Goal: Task Accomplishment & Management: Complete application form

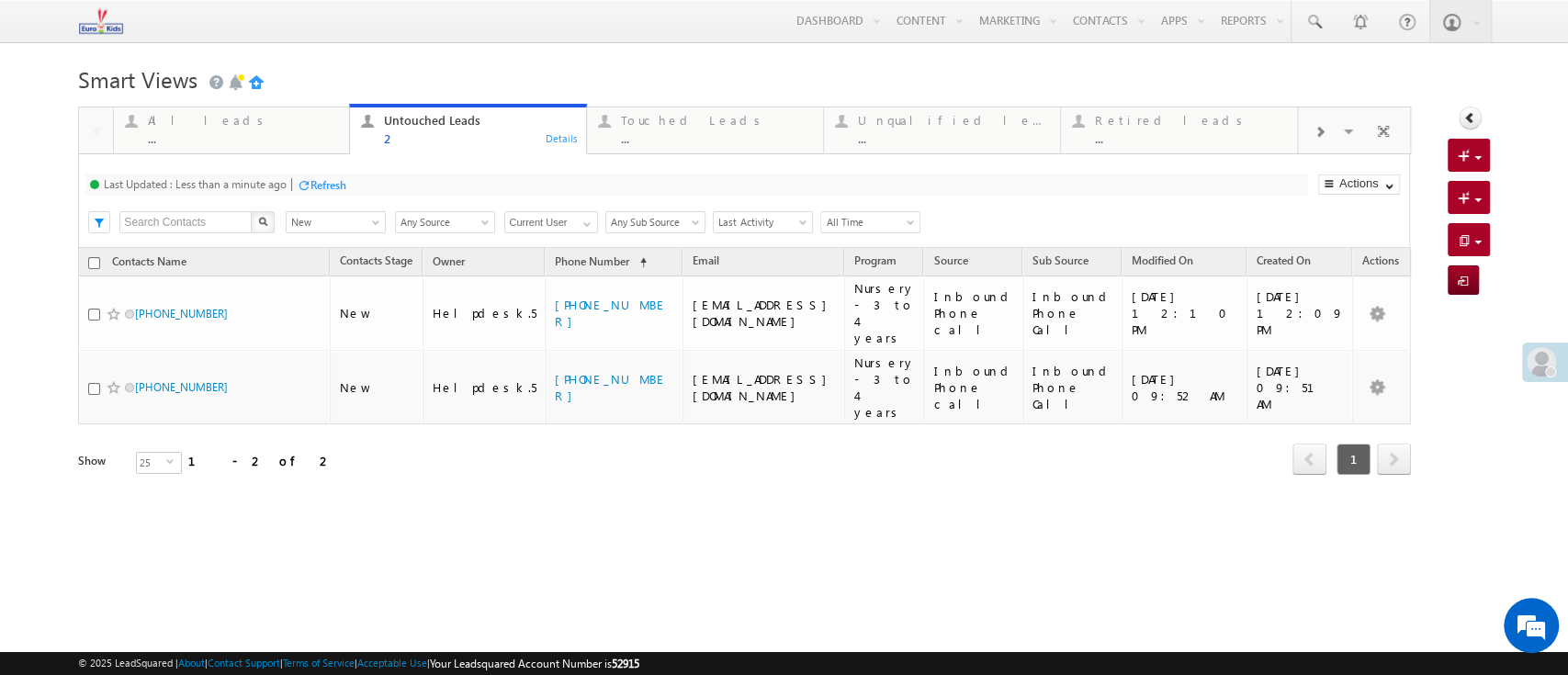
drag, startPoint x: 660, startPoint y: 63, endPoint x: 659, endPoint y: 77, distance: 14.0
click at [660, 63] on h1 "Smart Views Getting Started" at bounding box center [783, 77] width 1411 height 36
drag, startPoint x: 447, startPoint y: 431, endPoint x: 1040, endPoint y: 39, distance: 710.9
click at [463, 419] on div "Contacts Name Contacts Stage Owner Phone Number (sorted ascending) Email Progra…" at bounding box center [743, 376] width 1332 height 256
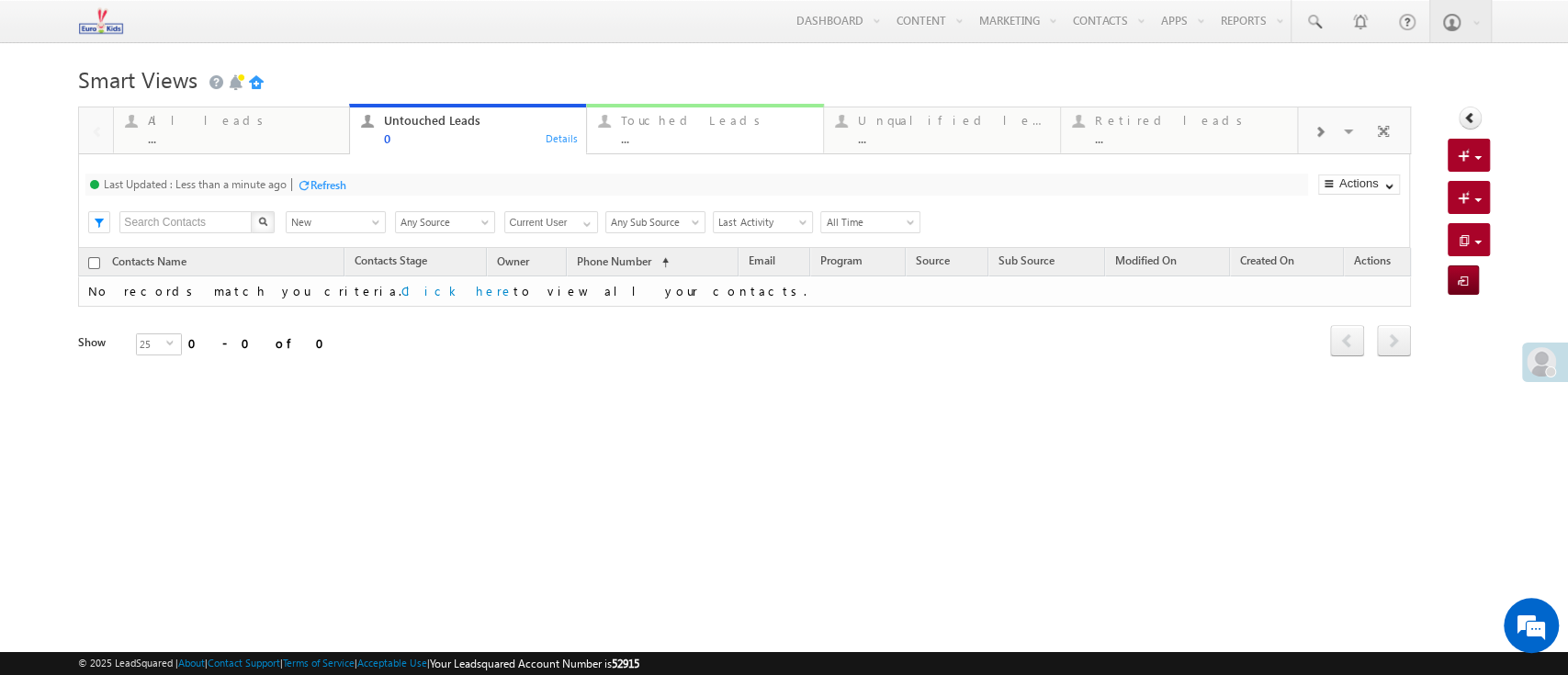
click at [715, 128] on div "Touched Leads" at bounding box center [716, 120] width 191 height 15
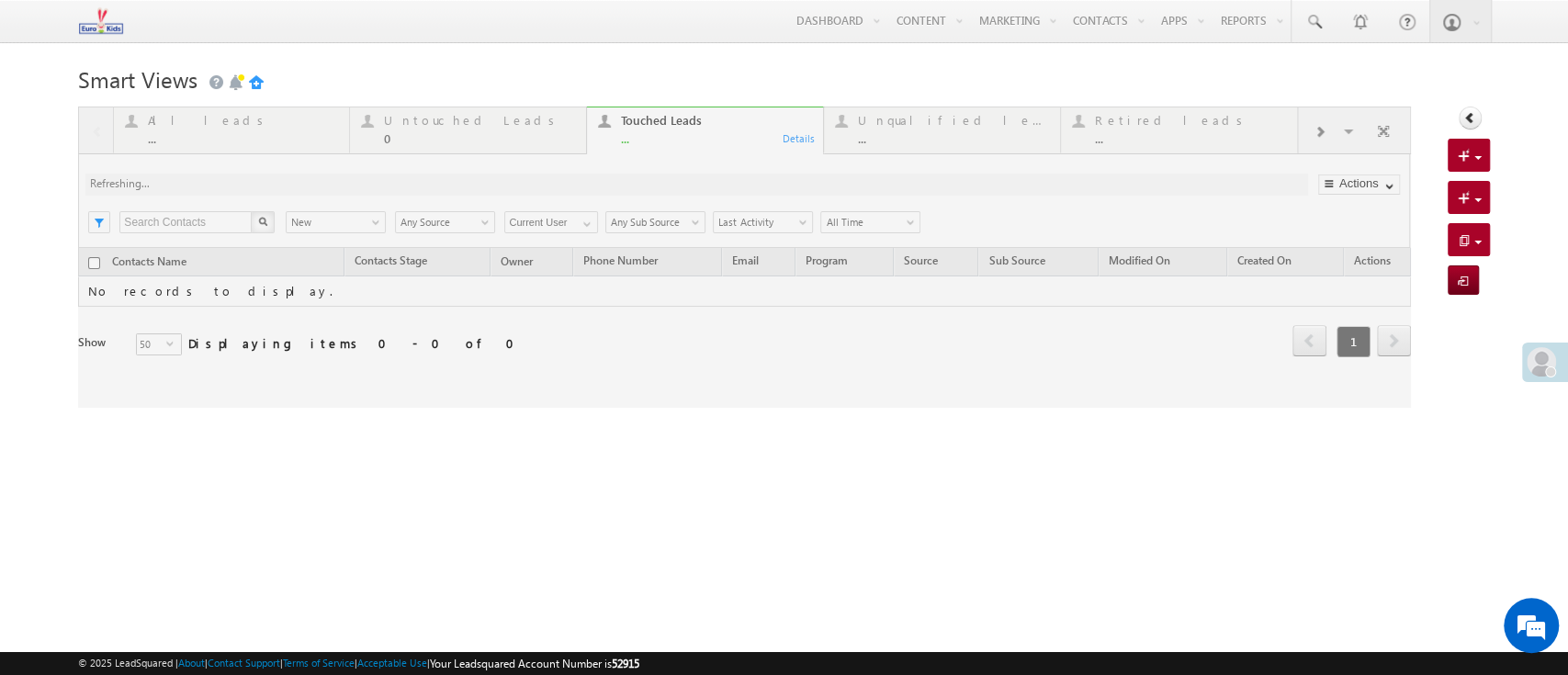
click at [647, 450] on div "Smart Views Getting Started Quick Add Contacts Activity Form Activity Form All …" at bounding box center [783, 289] width 1411 height 459
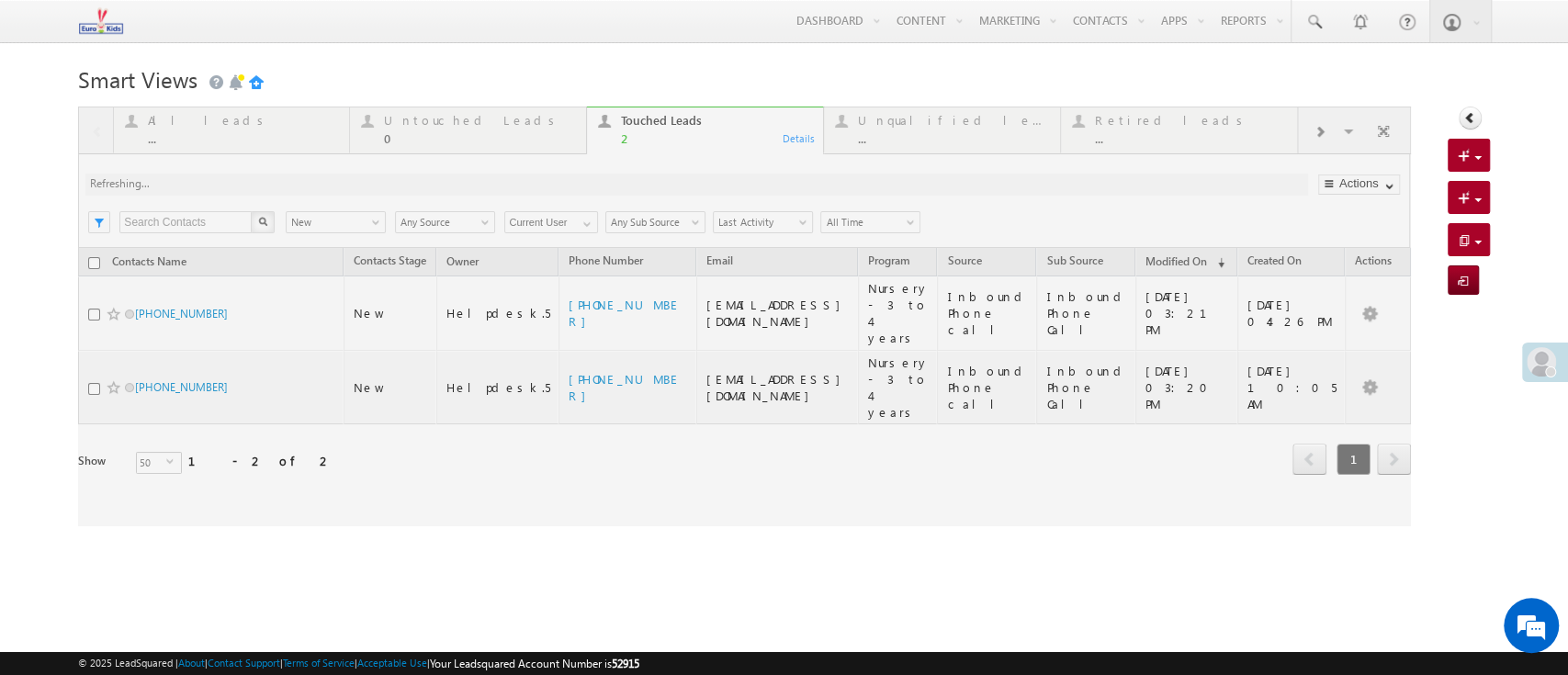
click at [663, 63] on h1 "Smart Views Getting Started" at bounding box center [783, 77] width 1411 height 36
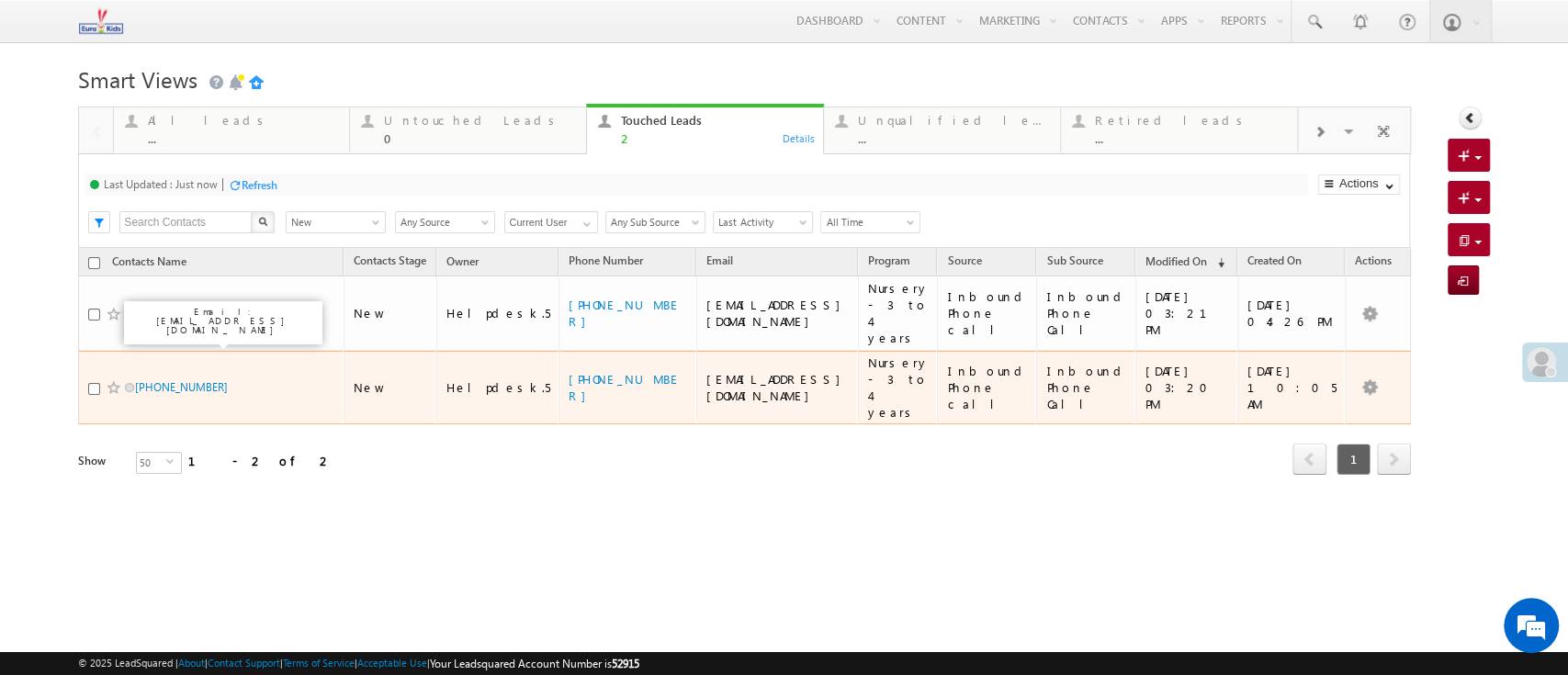
click at [552, 456] on div "Tags × Select at-least one contacts to tag... × Close Contacts Name Contacts St…" at bounding box center [743, 387] width 1332 height 279
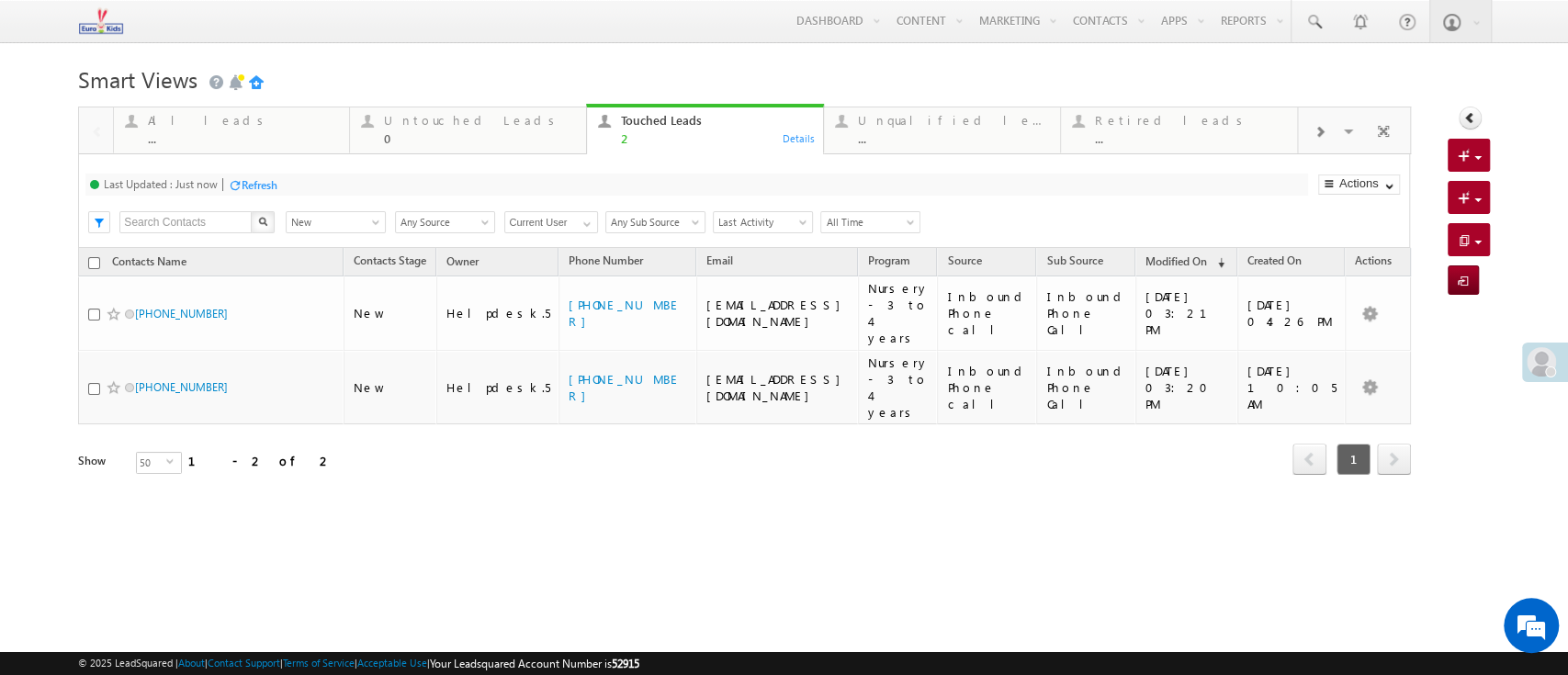
click at [259, 188] on div "Refresh" at bounding box center [259, 184] width 36 height 14
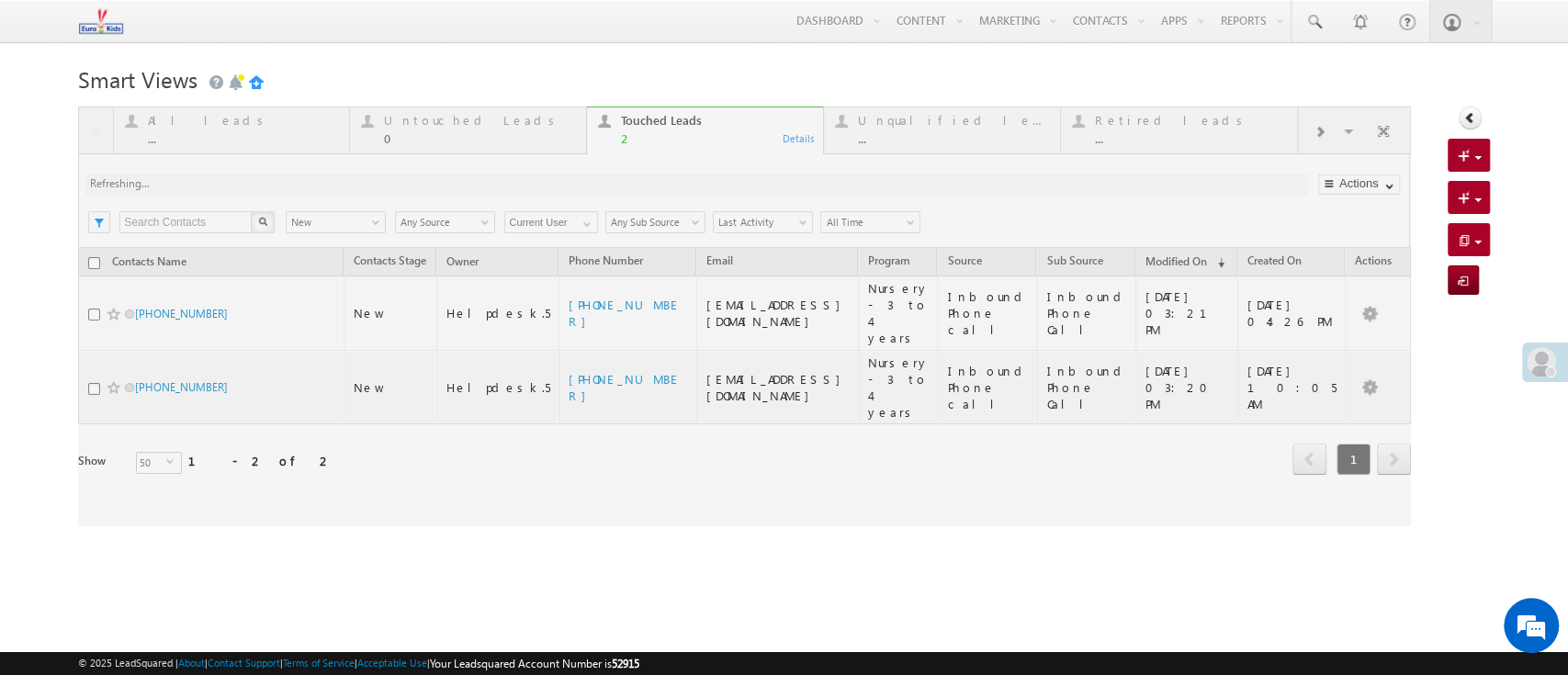
click at [373, 93] on h1 "Smart Views Getting Started" at bounding box center [783, 77] width 1411 height 36
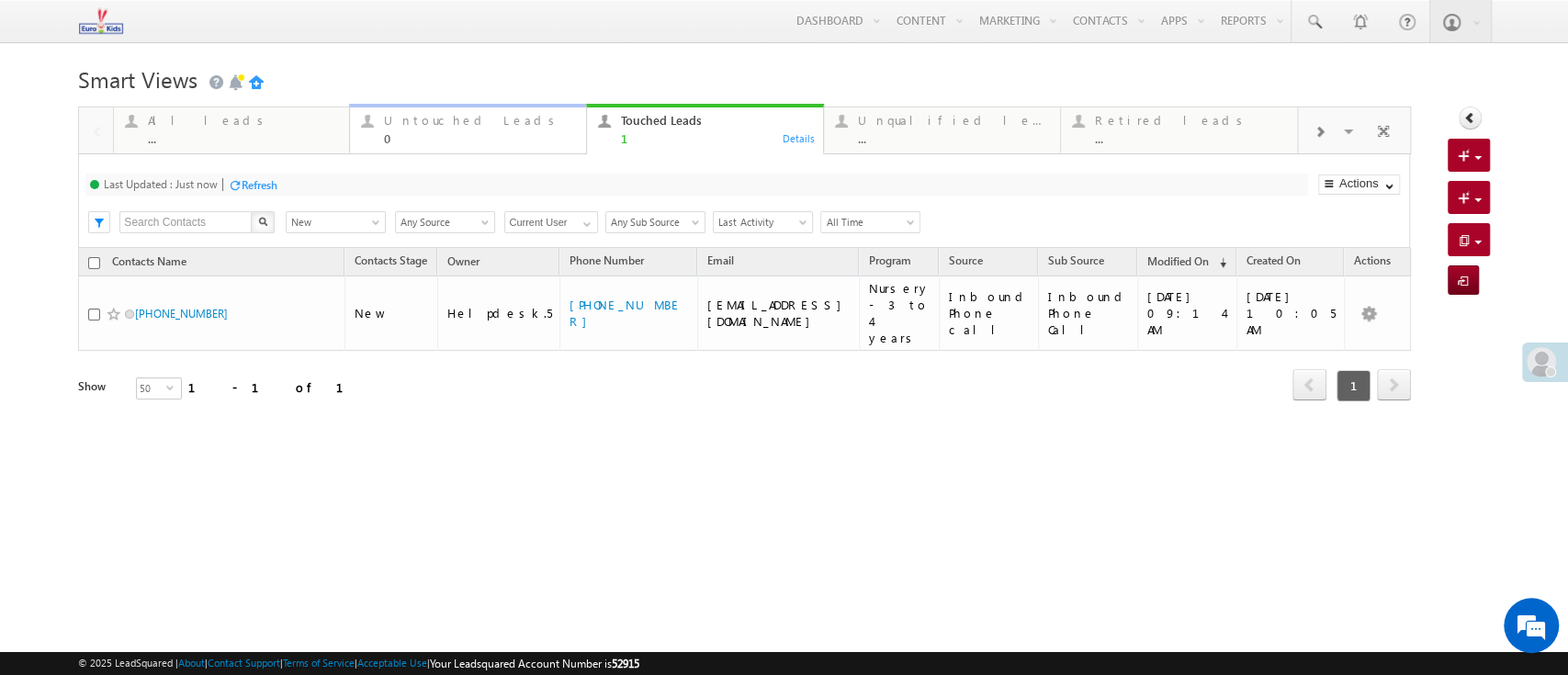
click at [476, 126] on div "Untouched Leads" at bounding box center [479, 120] width 191 height 15
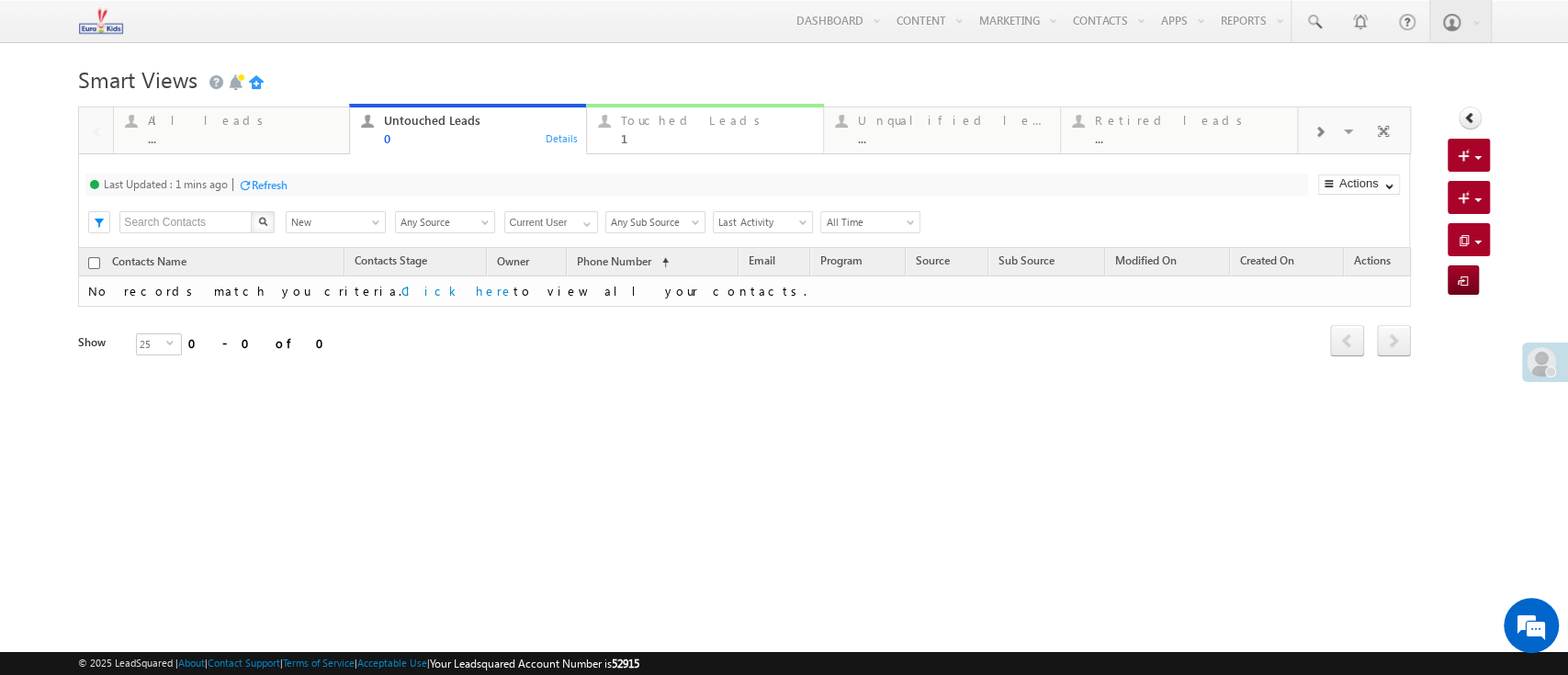
click at [730, 116] on div "Touched Leads" at bounding box center [716, 120] width 191 height 15
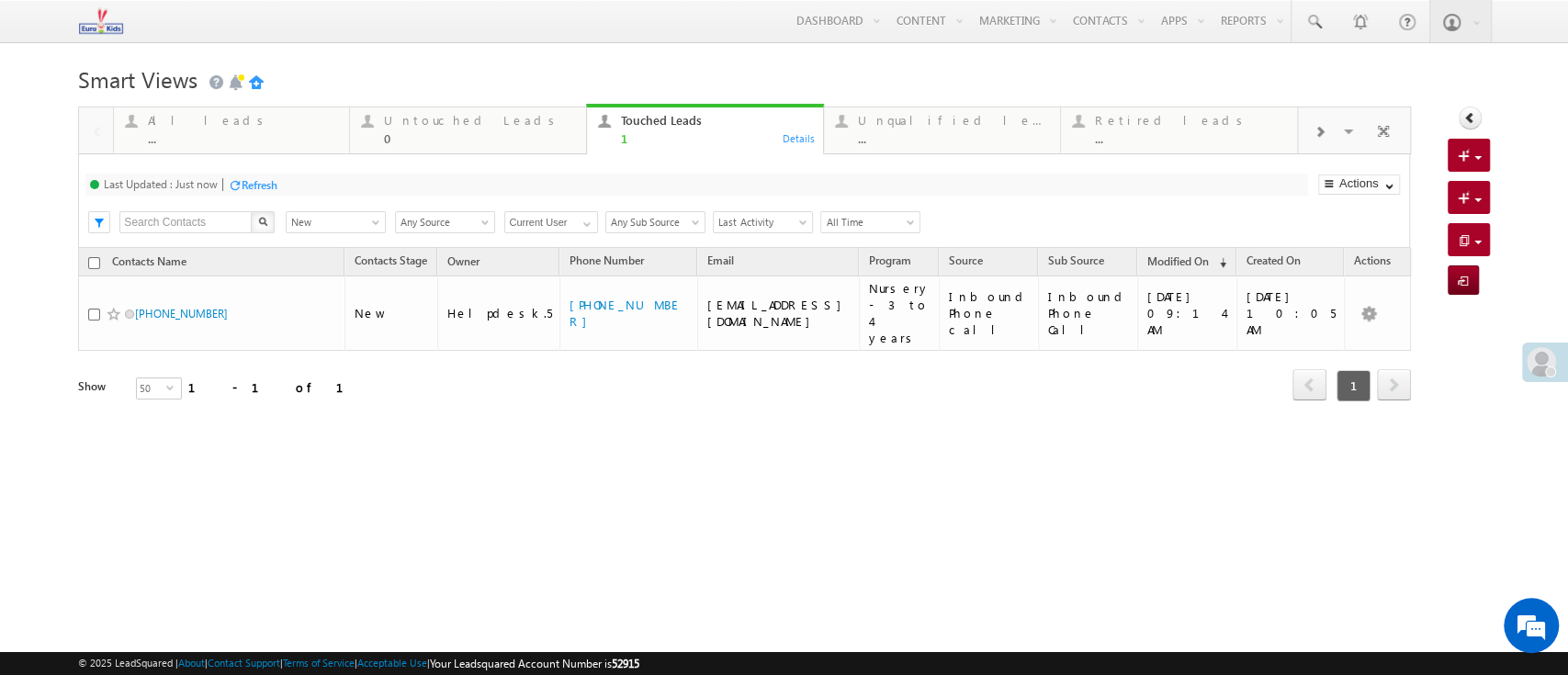
click at [756, 50] on body "Menu Helpdesk.5 helpd esk.5 @euro kidsg roup. com" at bounding box center [784, 259] width 1568 height 519
click at [248, 187] on div "Refresh" at bounding box center [259, 184] width 36 height 14
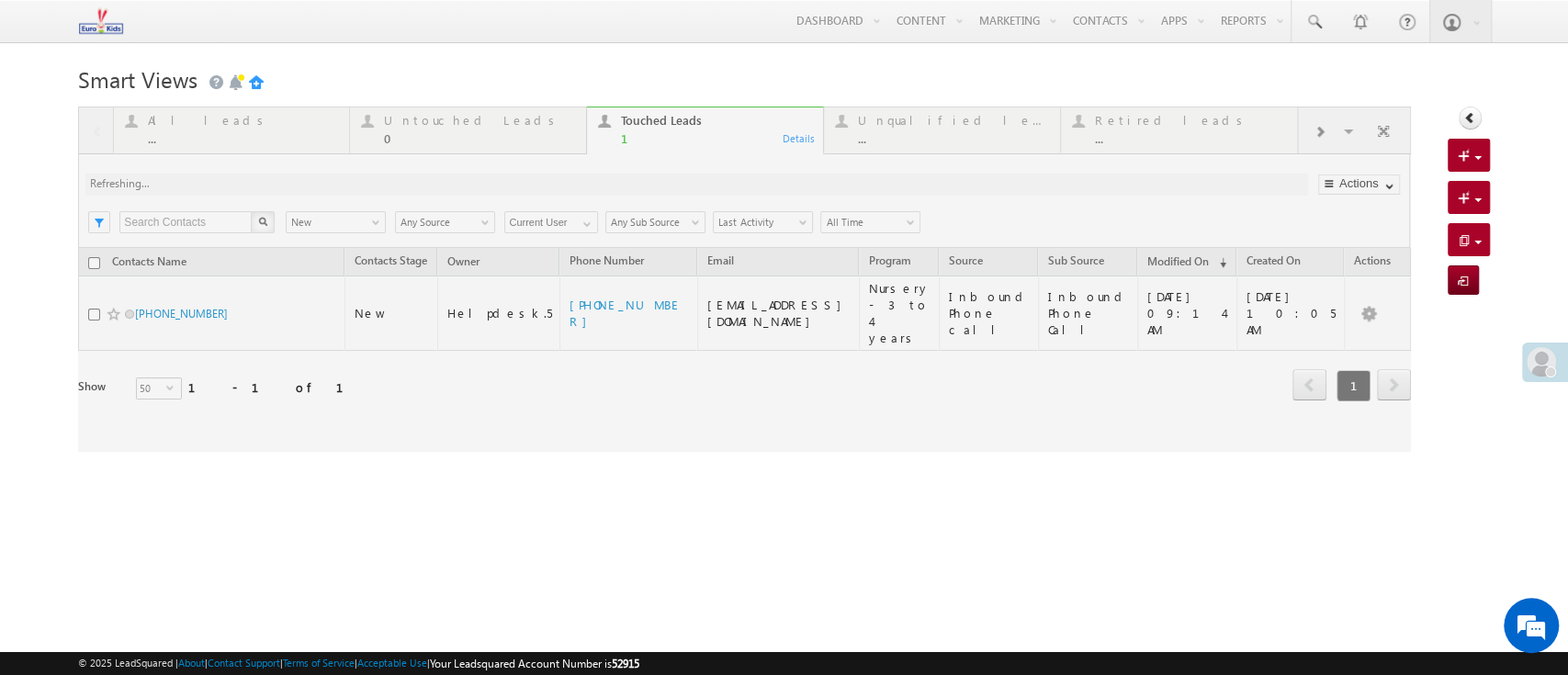
click at [431, 41] on div "Menu Helpdesk.5 helpd esk.5 @euro kidsg roup. com Light house Learn ing Priva t…" at bounding box center [783, 21] width 1411 height 44
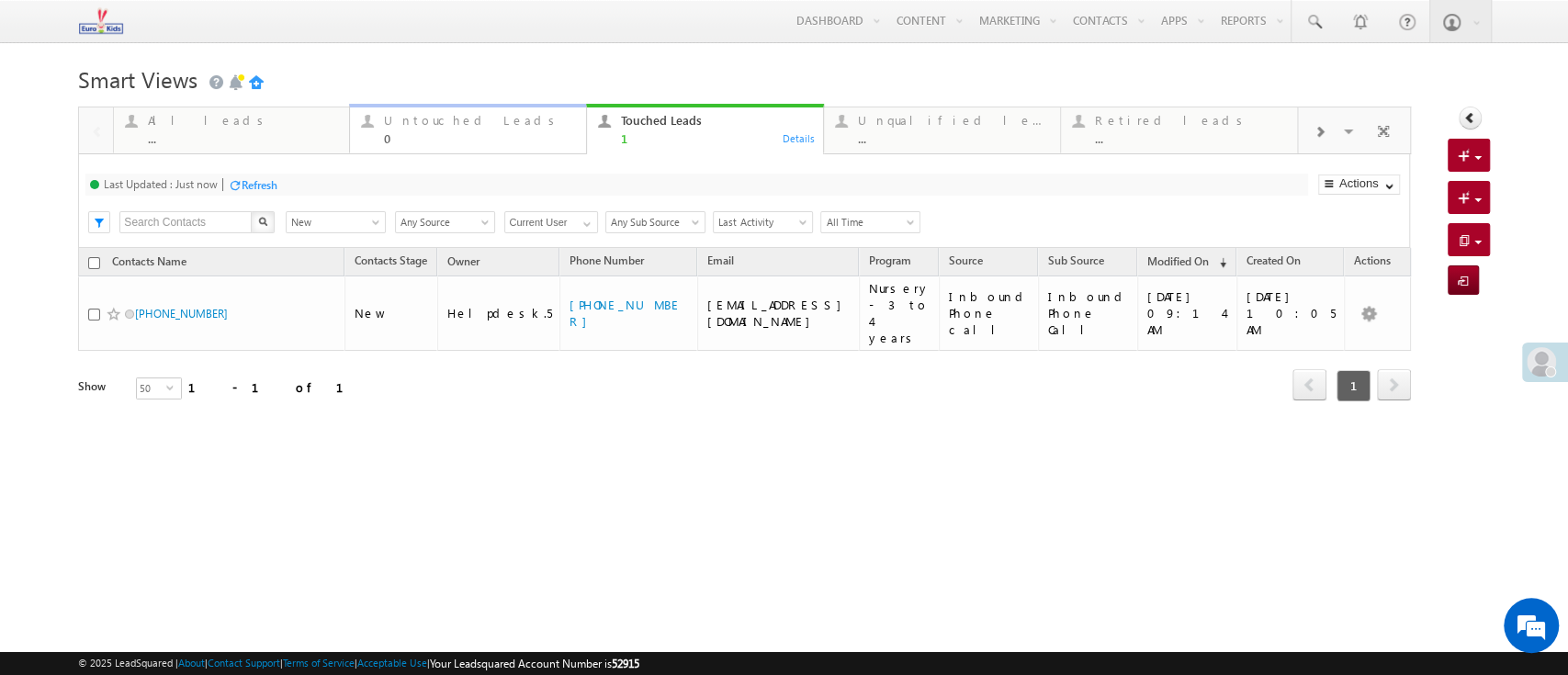
click at [498, 147] on link "Untouched Leads 0 Details" at bounding box center [467, 129] width 238 height 50
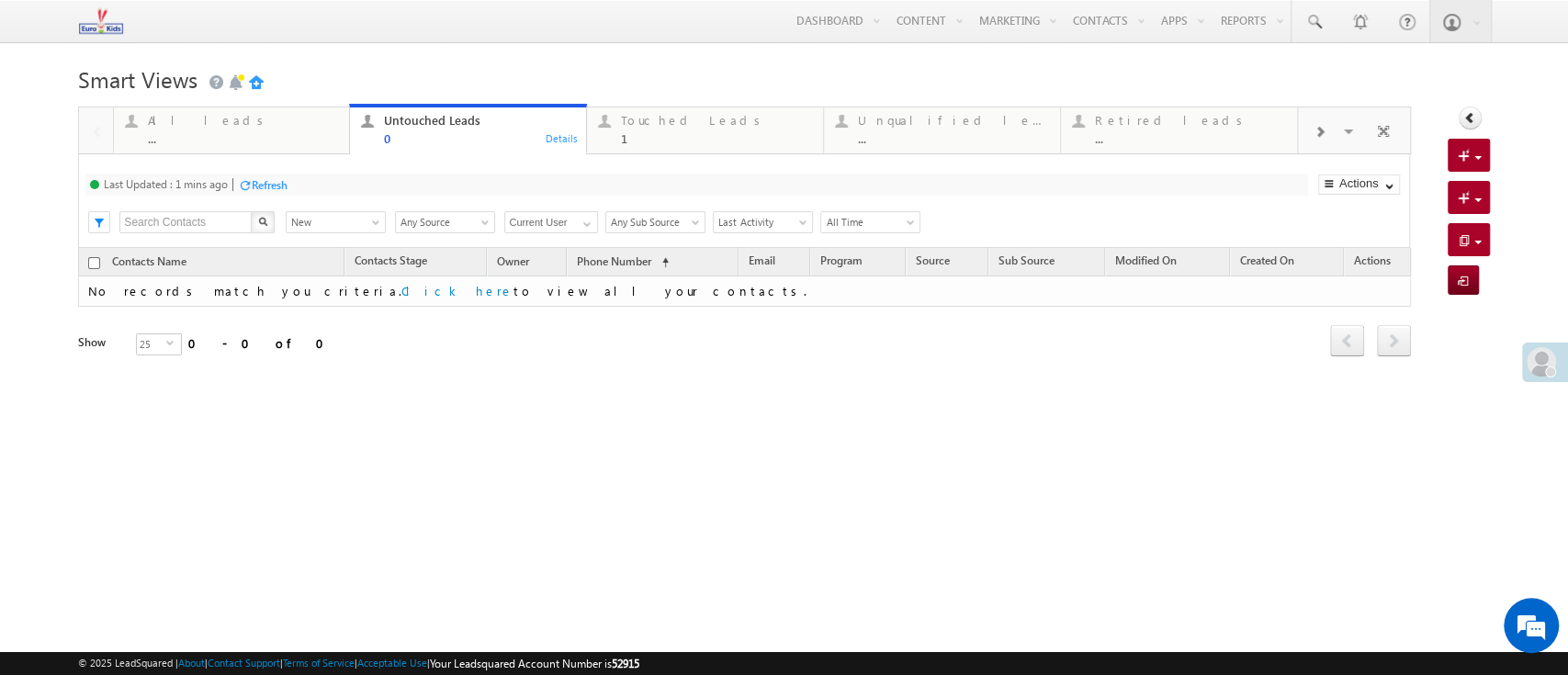
click at [397, 38] on div "Menu Helpdesk.5 helpd esk.5 @euro kidsg roup. com Light house Learn ing Priva t…" at bounding box center [783, 21] width 1411 height 44
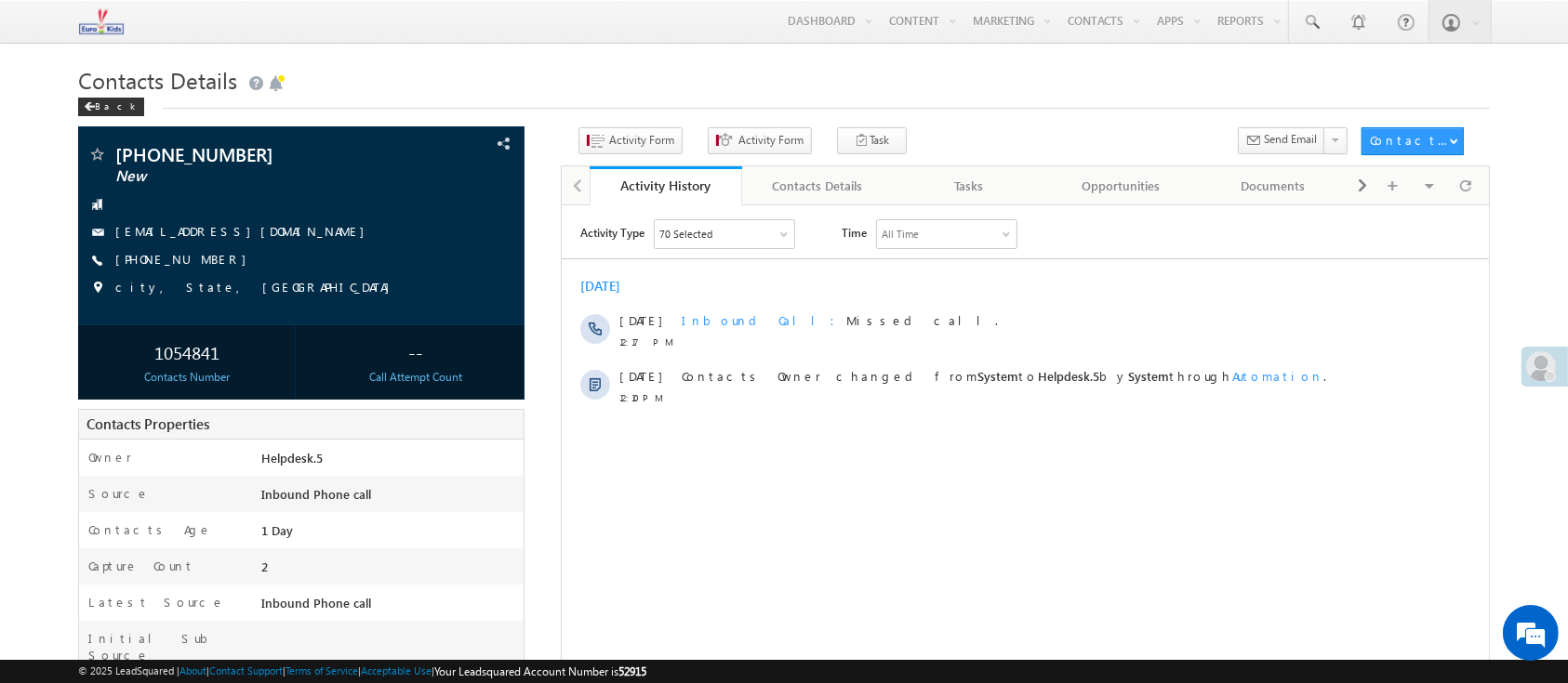
click at [921, 450] on div "Activity Type 70 Selected Select All Sales Activities 1 Sales Activity Email Ac…" at bounding box center [1023, 451] width 927 height 465
drag, startPoint x: 211, startPoint y: 155, endPoint x: 160, endPoint y: 156, distance: 51.0
click at [160, 156] on span "+91-8100376003" at bounding box center [254, 155] width 278 height 19
copy span "8100376003"
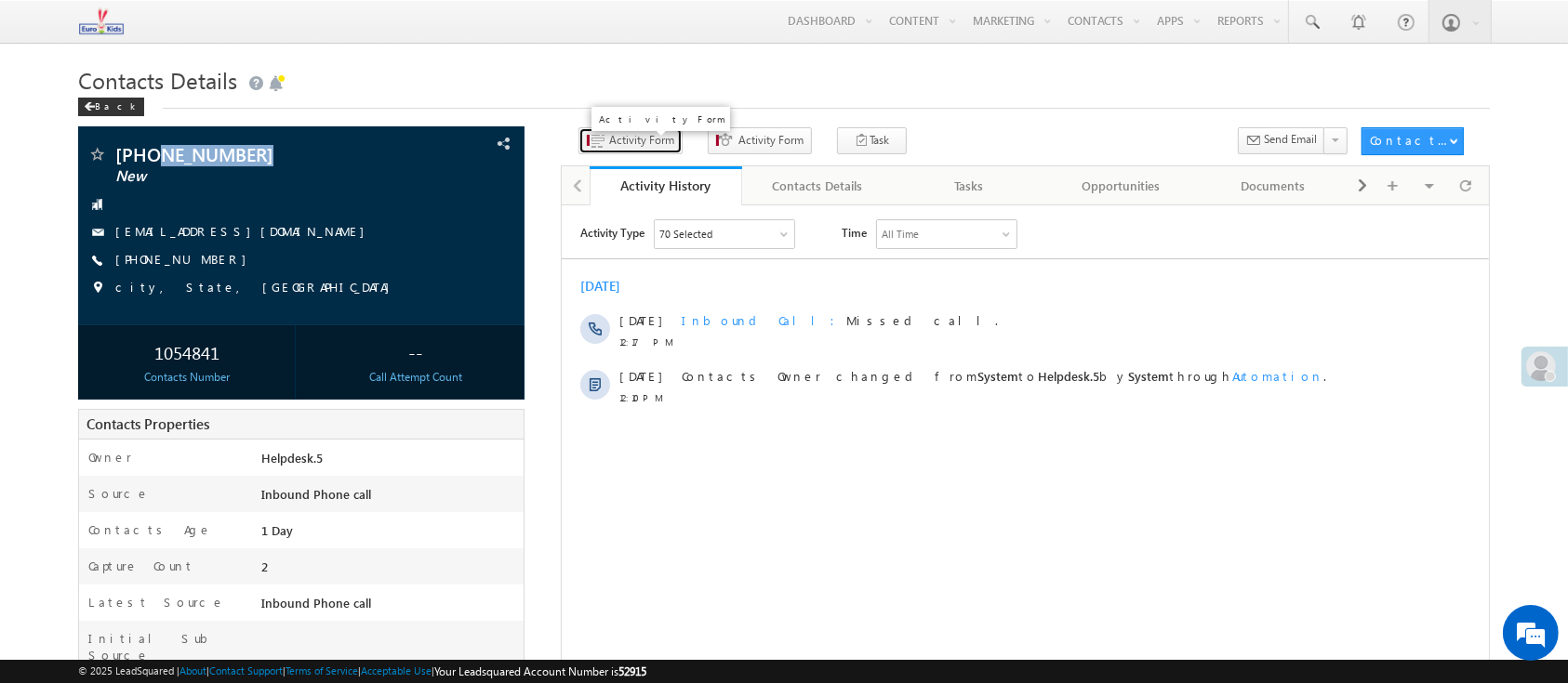
click at [628, 141] on span "Activity Form" at bounding box center [641, 141] width 65 height 17
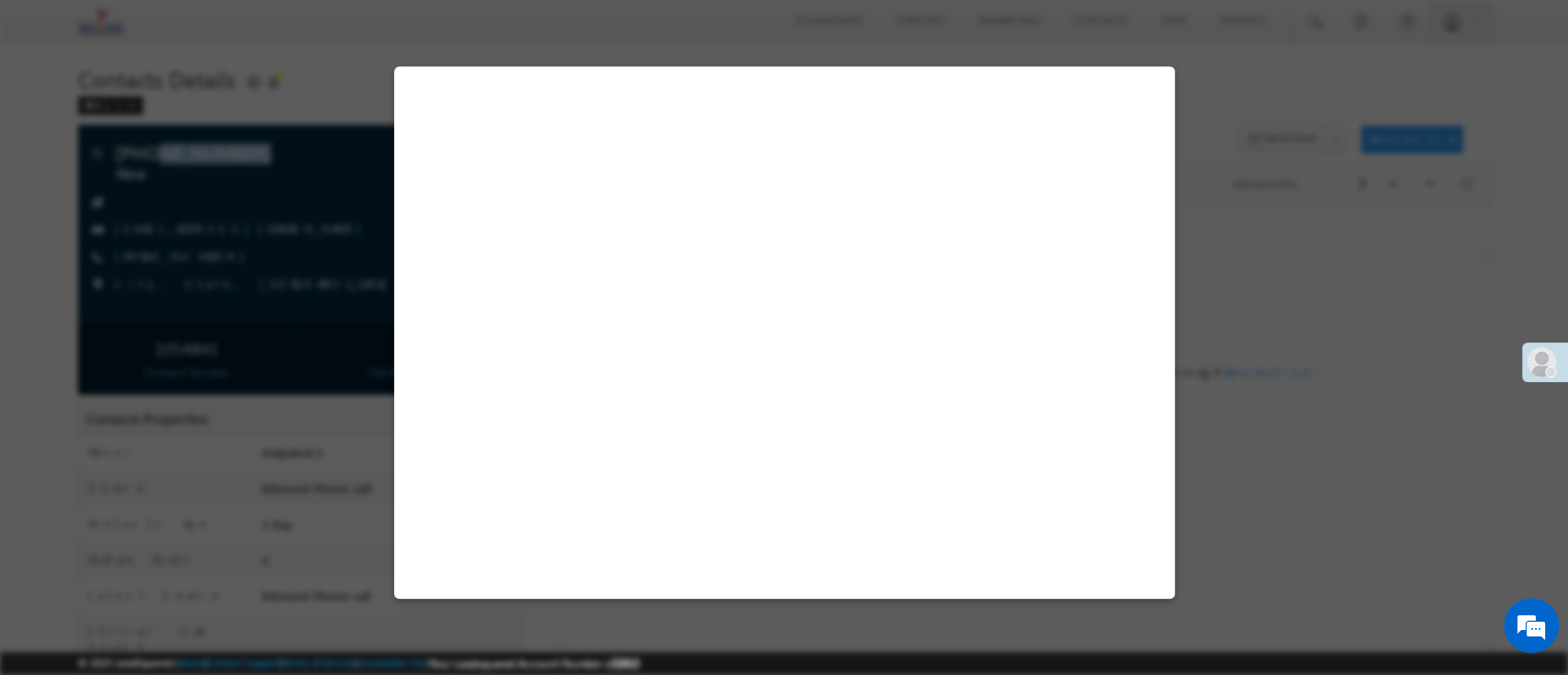
select select "Admissions"
select select "Inbound Phone call"
select select "Inbound Phone Call"
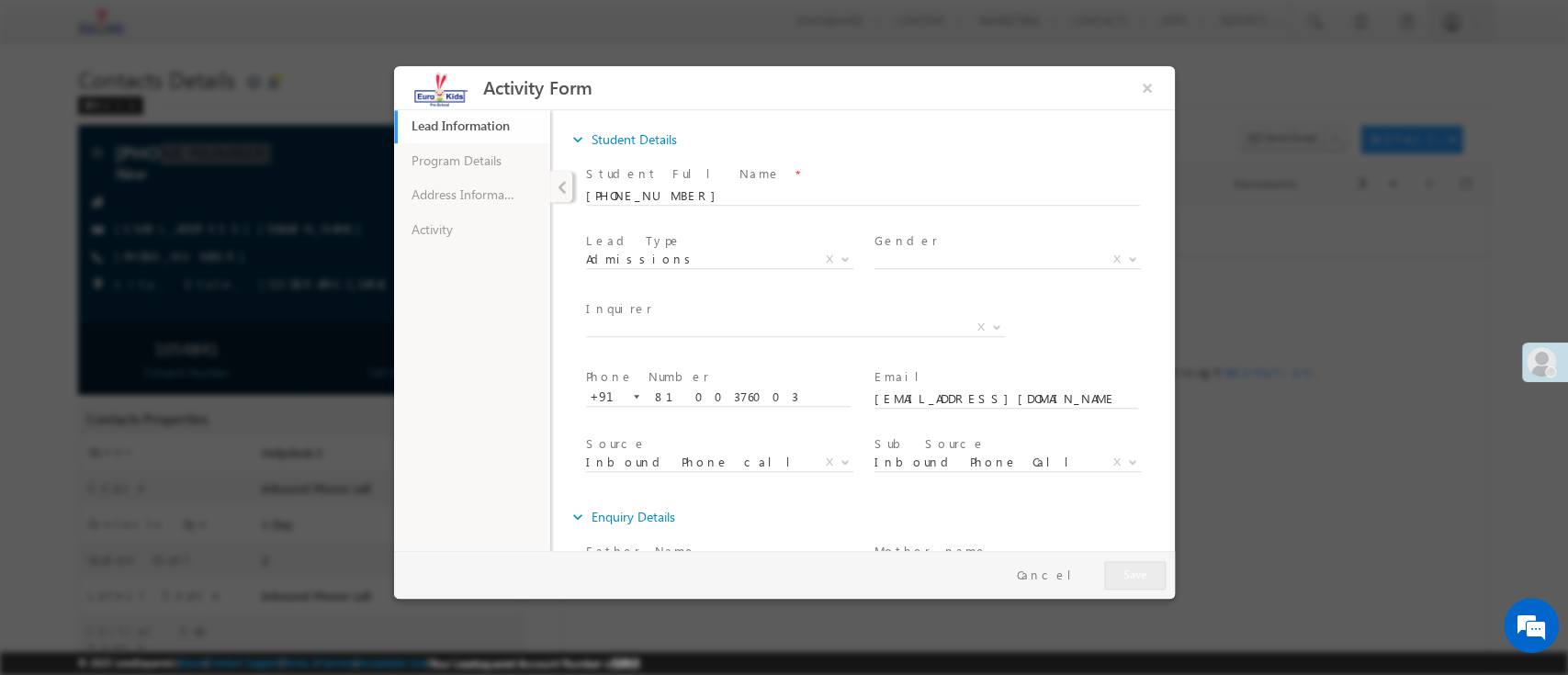
click at [454, 250] on ul "Lead Information 43% Completed Program Details Address Information Activity" at bounding box center [471, 328] width 156 height 441
click at [504, 231] on link "Activity" at bounding box center [471, 229] width 156 height 35
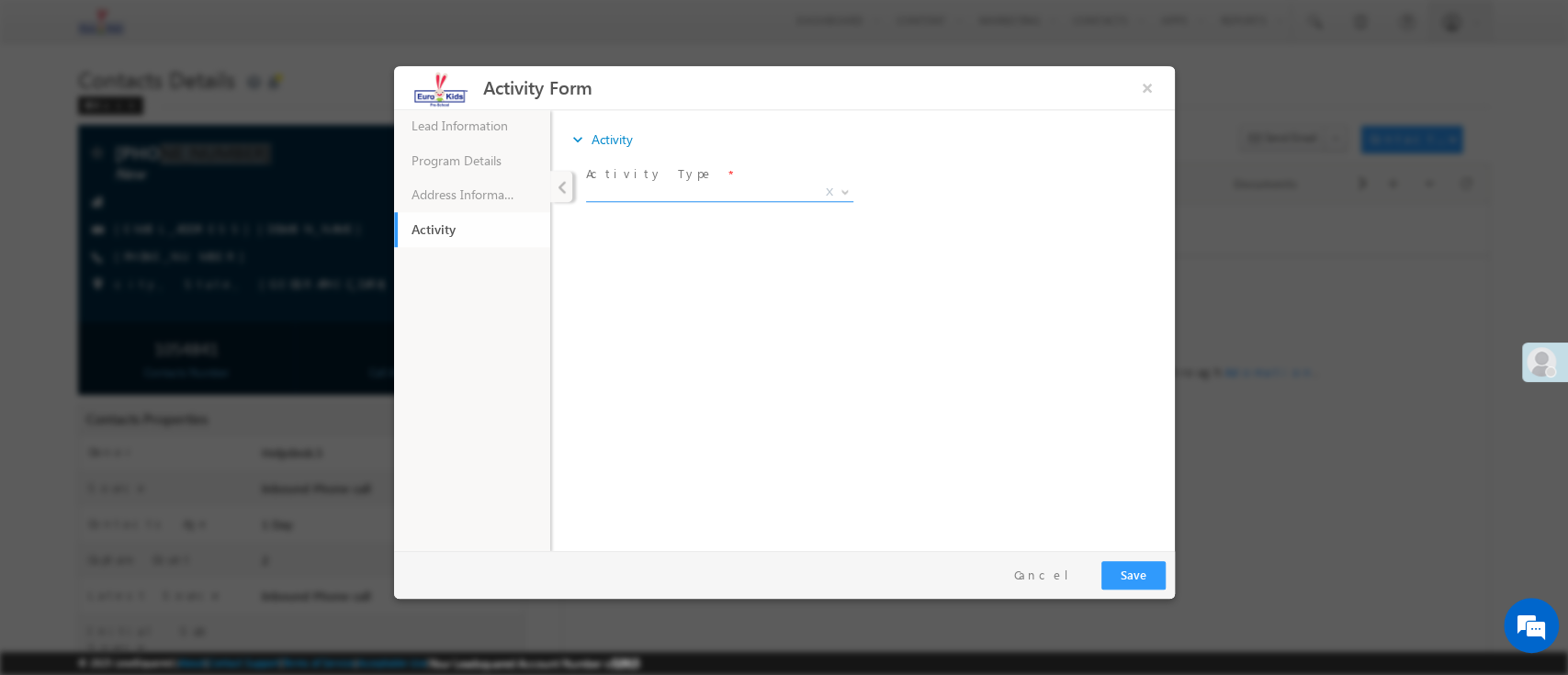
click at [632, 202] on span "X" at bounding box center [718, 195] width 268 height 19
click at [651, 192] on span "X" at bounding box center [718, 192] width 268 height 19
click at [700, 192] on span "Not Interested" at bounding box center [696, 191] width 223 height 17
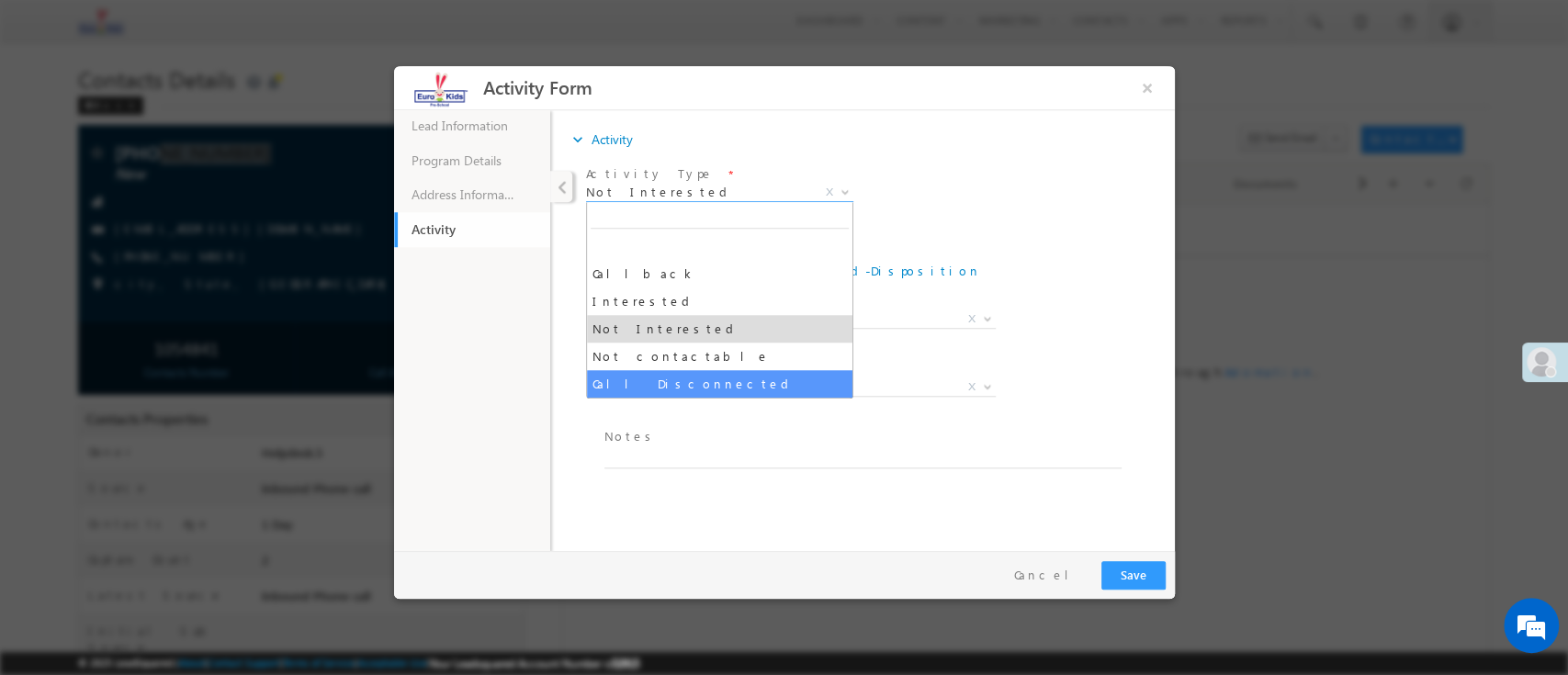
select select "Not contactable"
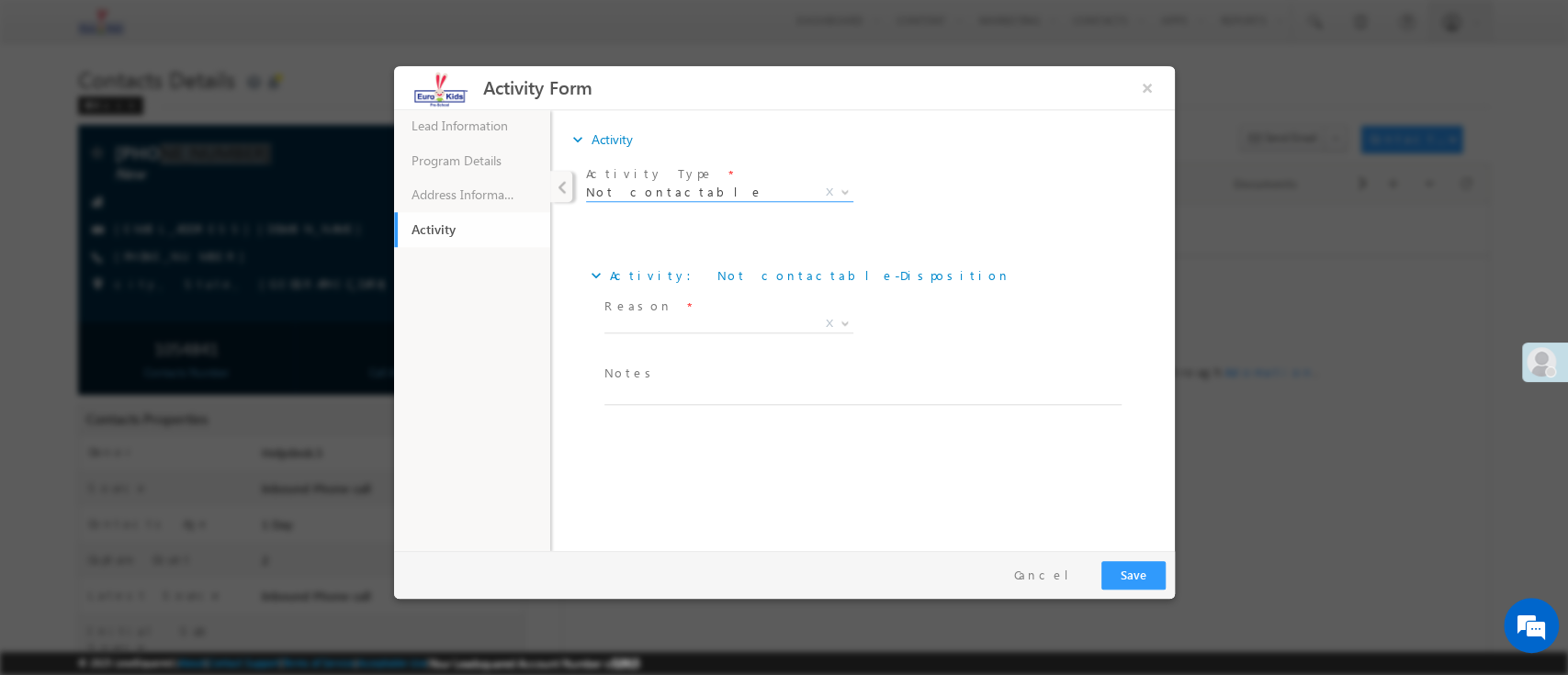
click at [892, 283] on div "expand_more Activity: Not contactable - Disposition" at bounding box center [870, 275] width 568 height 35
click at [764, 329] on span "X" at bounding box center [728, 323] width 249 height 19
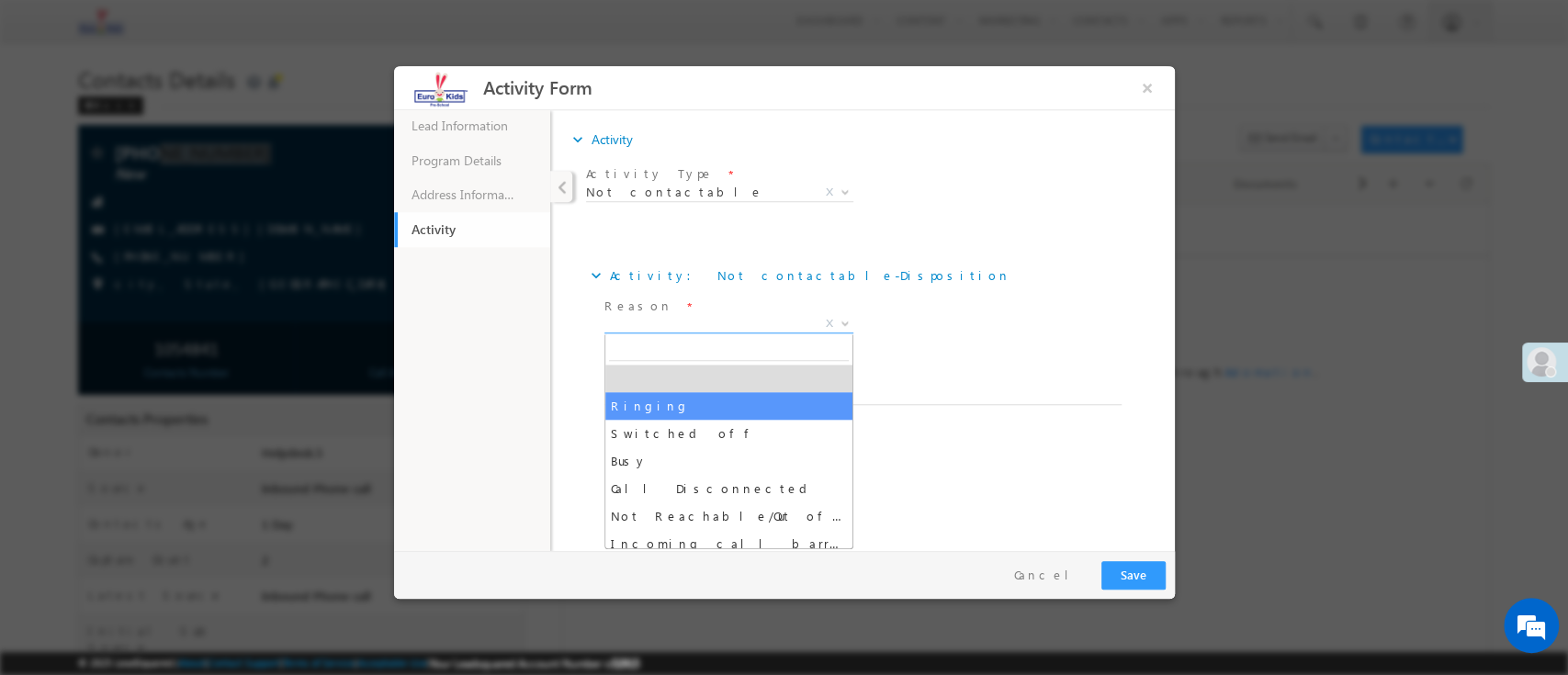
select select "Ringing"
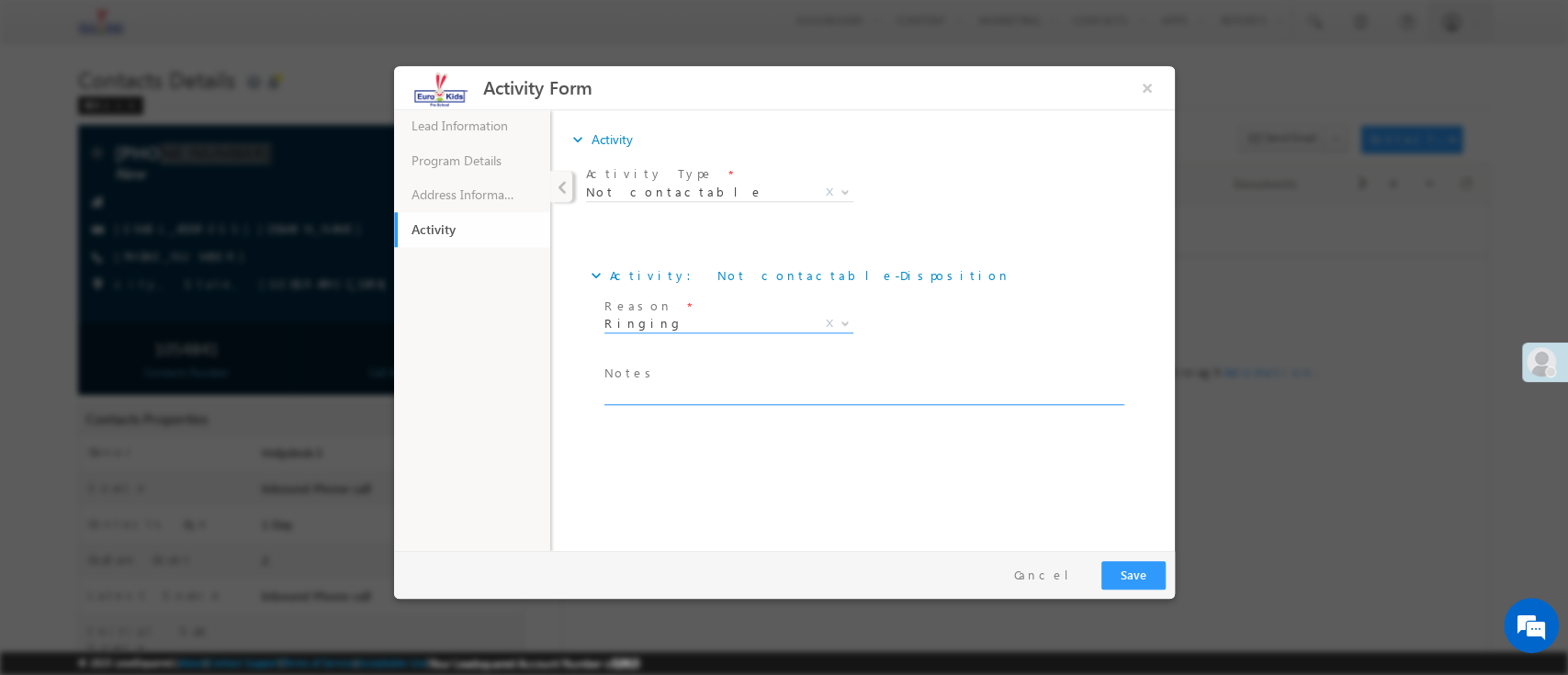
drag, startPoint x: 981, startPoint y: 401, endPoint x: 1050, endPoint y: 513, distance: 131.5
click at [982, 403] on textarea at bounding box center [862, 394] width 517 height 21
click at [1077, 570] on button "Cancel" at bounding box center [1047, 574] width 96 height 27
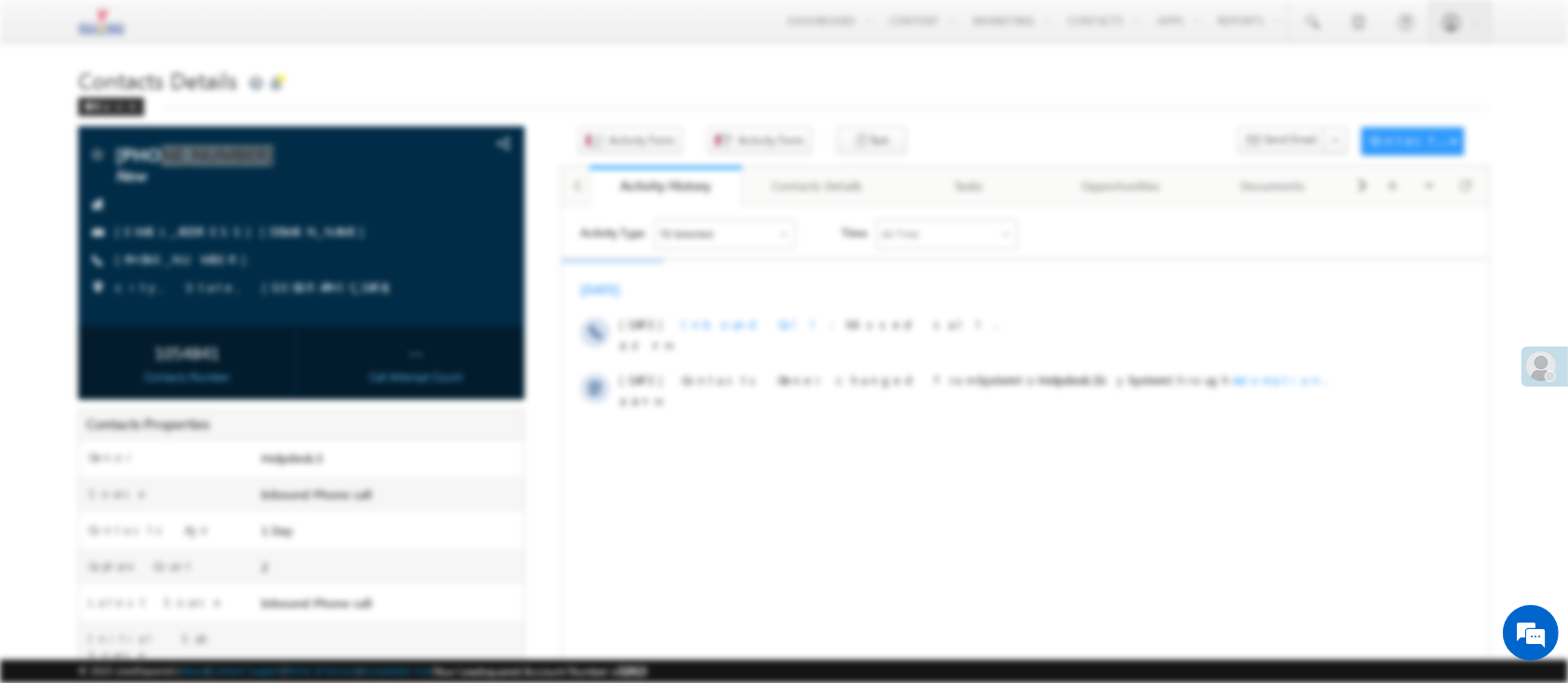
click at [1319, 519] on div "Activity Type 70 Selected Select All Sales Activities 1 Sales Activity Email Ac…" at bounding box center [1023, 451] width 927 height 465
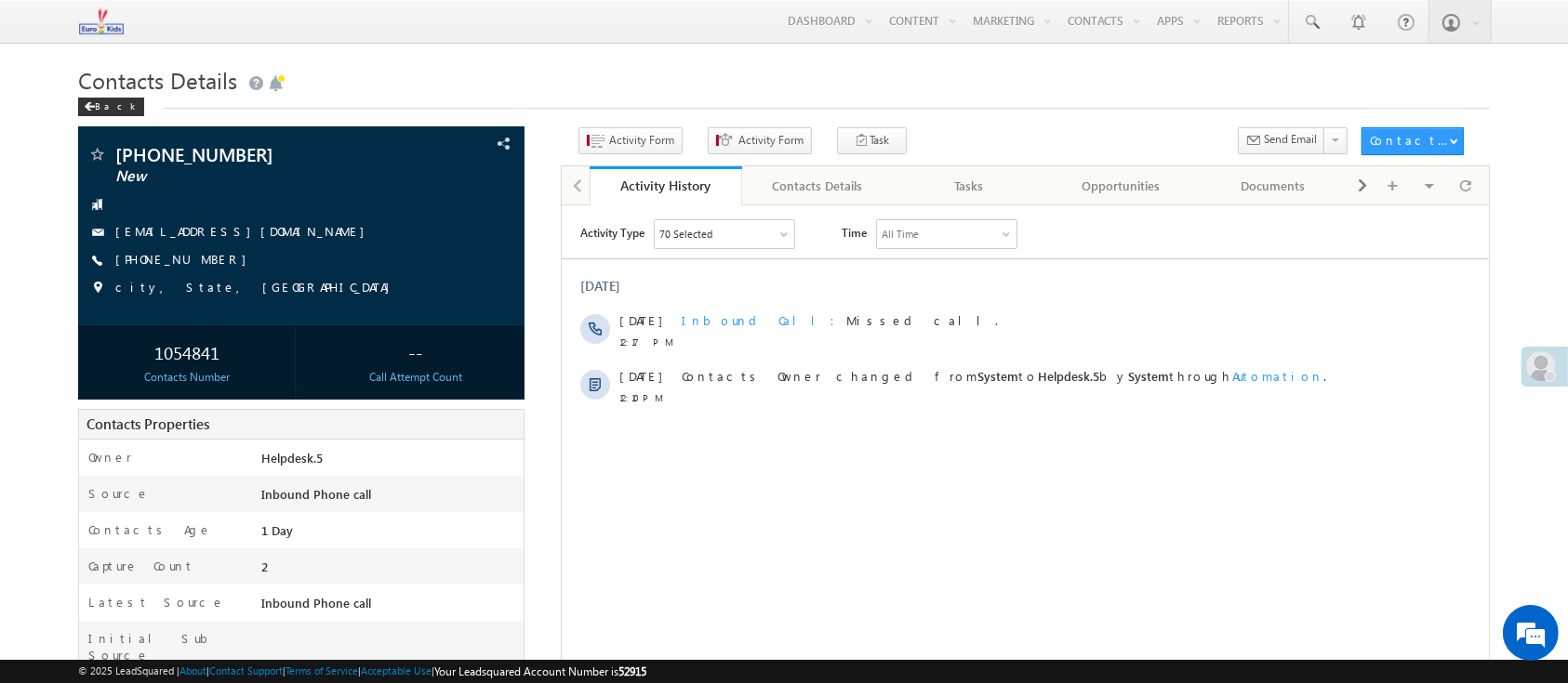
click at [1329, 509] on div "Activity Type 70 Selected Select All Sales Activities 1 Sales Activity Email Ac…" at bounding box center [1023, 451] width 927 height 465
click at [923, 109] on div "Back" at bounding box center [783, 102] width 1411 height 12
click at [651, 143] on span "Activity Form" at bounding box center [641, 141] width 65 height 17
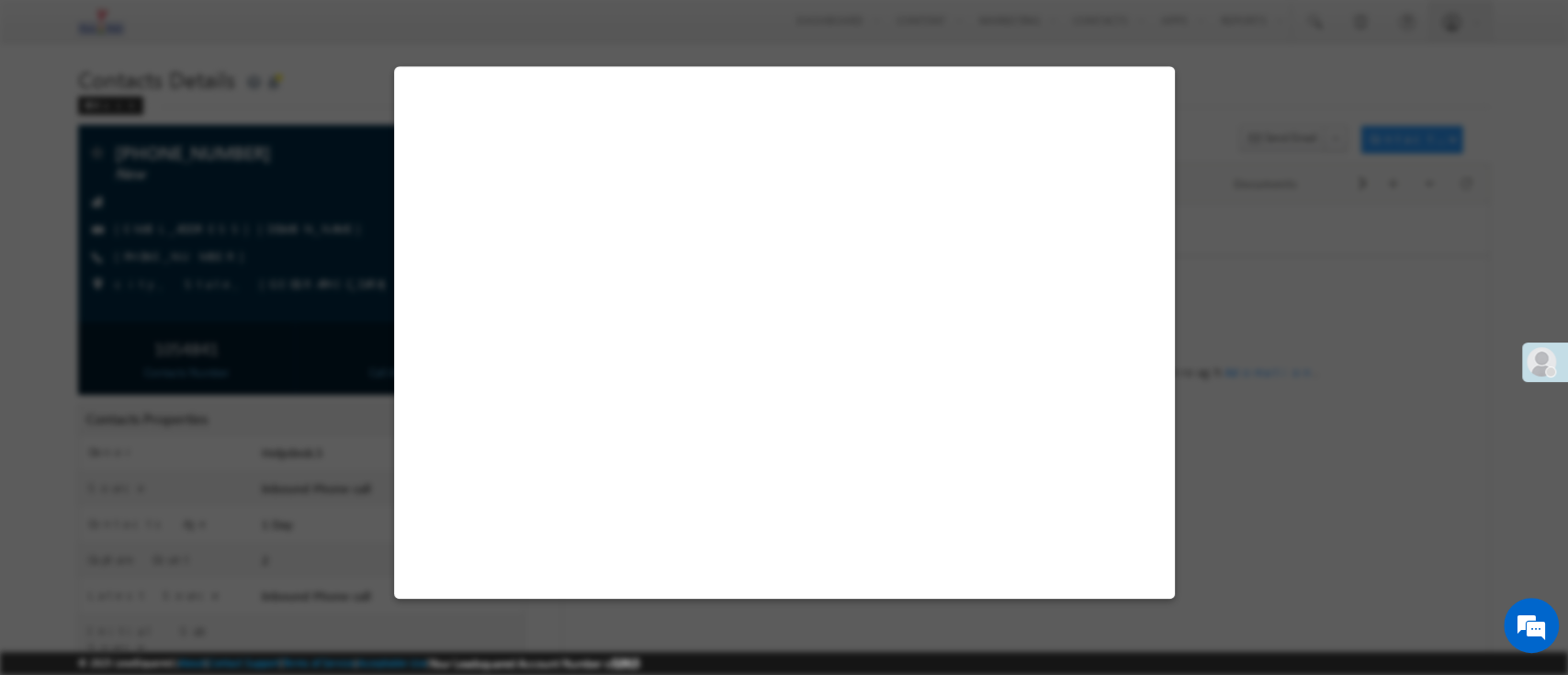
select select "Admissions"
select select "Inbound Phone call"
select select "Inbound Phone Call"
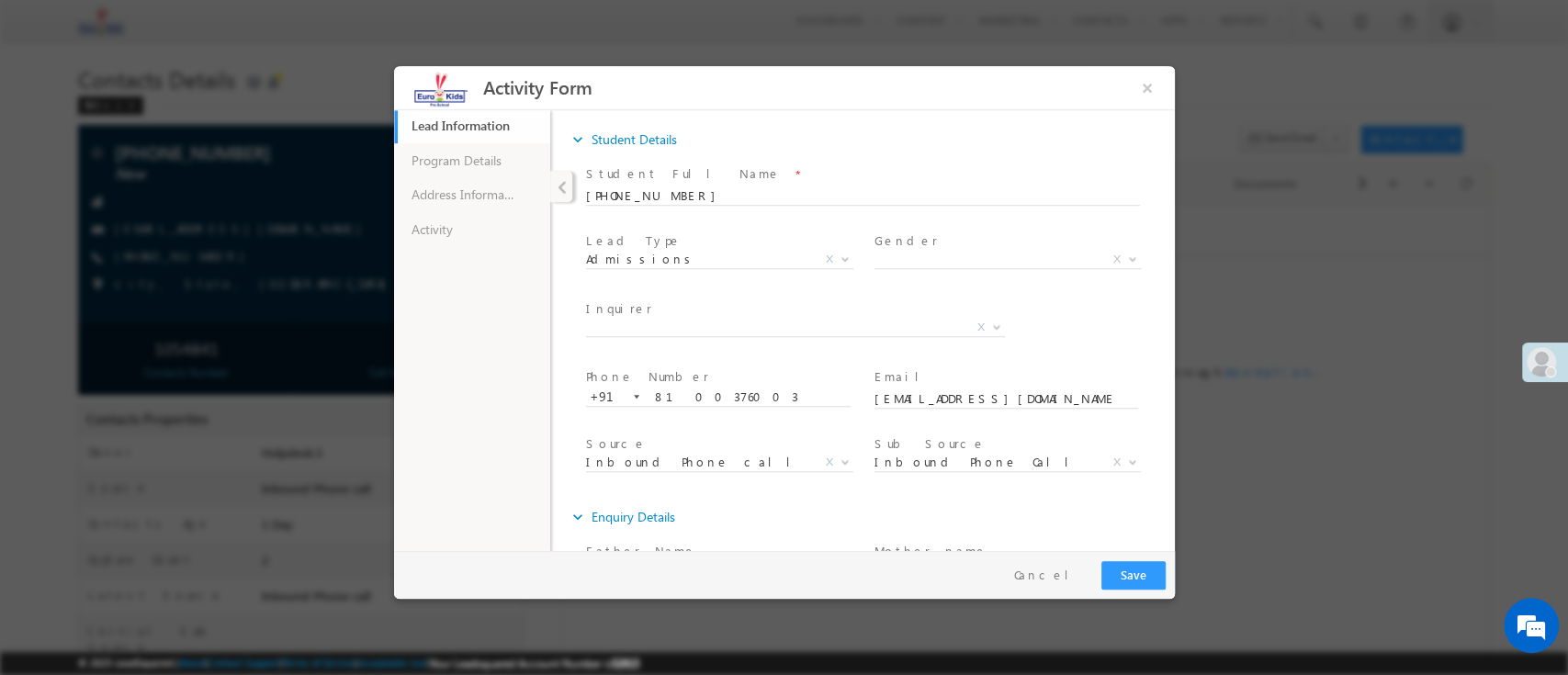
click at [1002, 148] on div "expand_more Student Details" at bounding box center [870, 139] width 606 height 33
click at [467, 225] on link "Activity" at bounding box center [471, 229] width 156 height 35
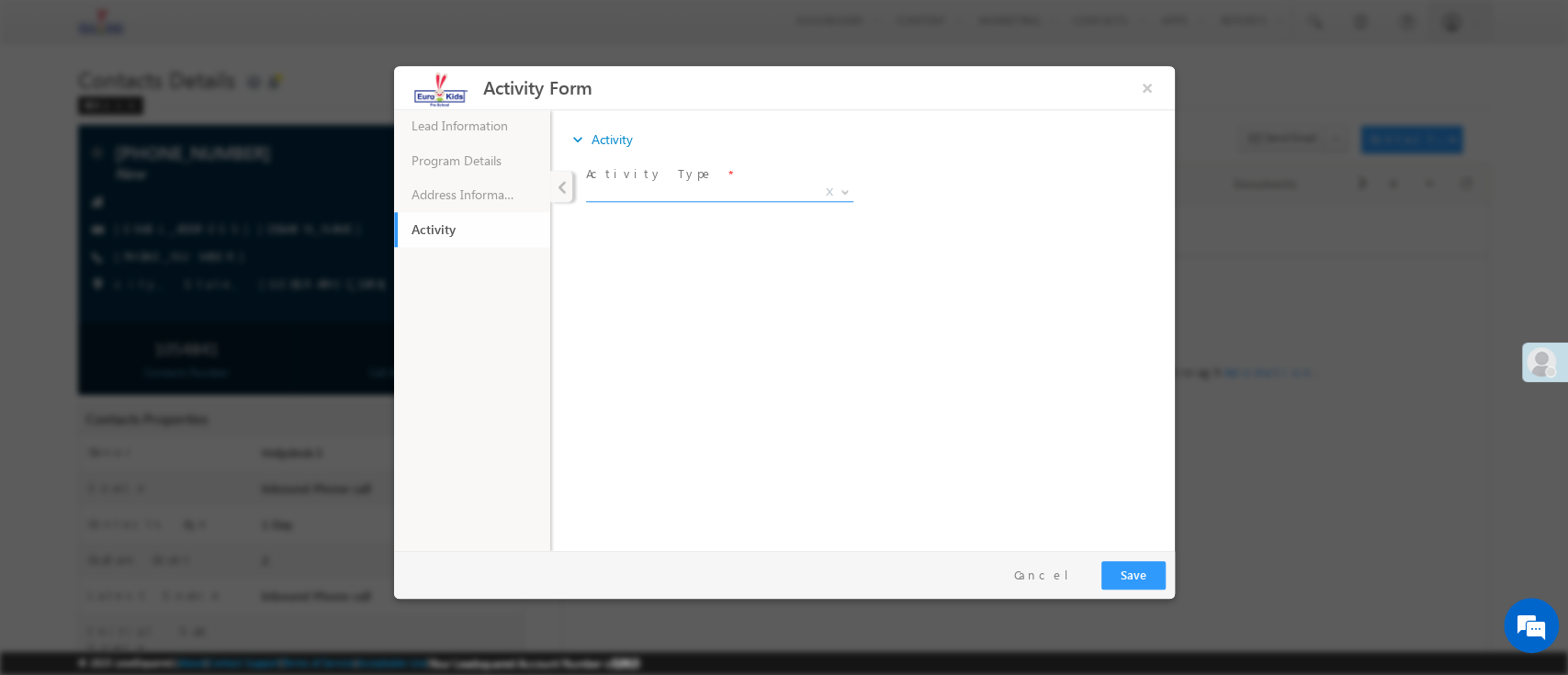
click at [643, 194] on span "X" at bounding box center [718, 192] width 268 height 19
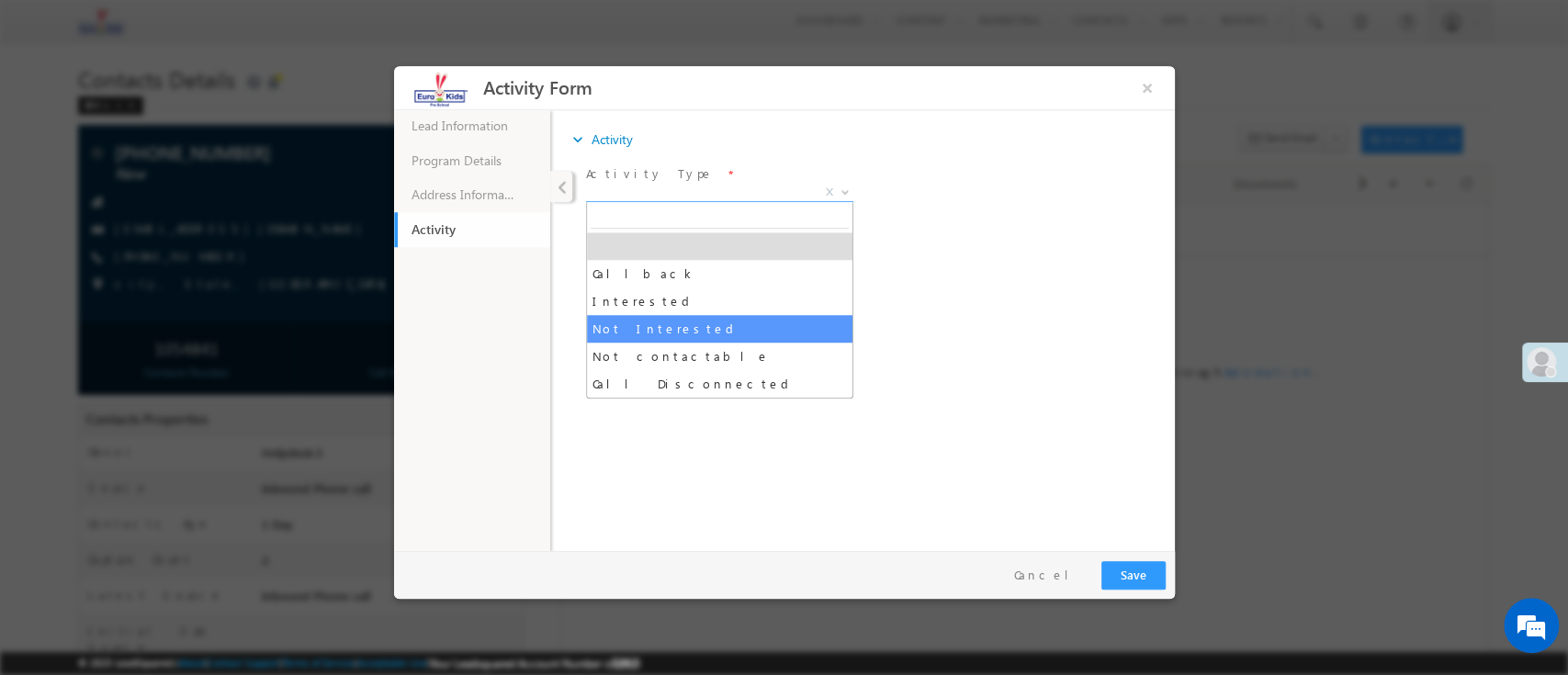
select select "Not Interested"
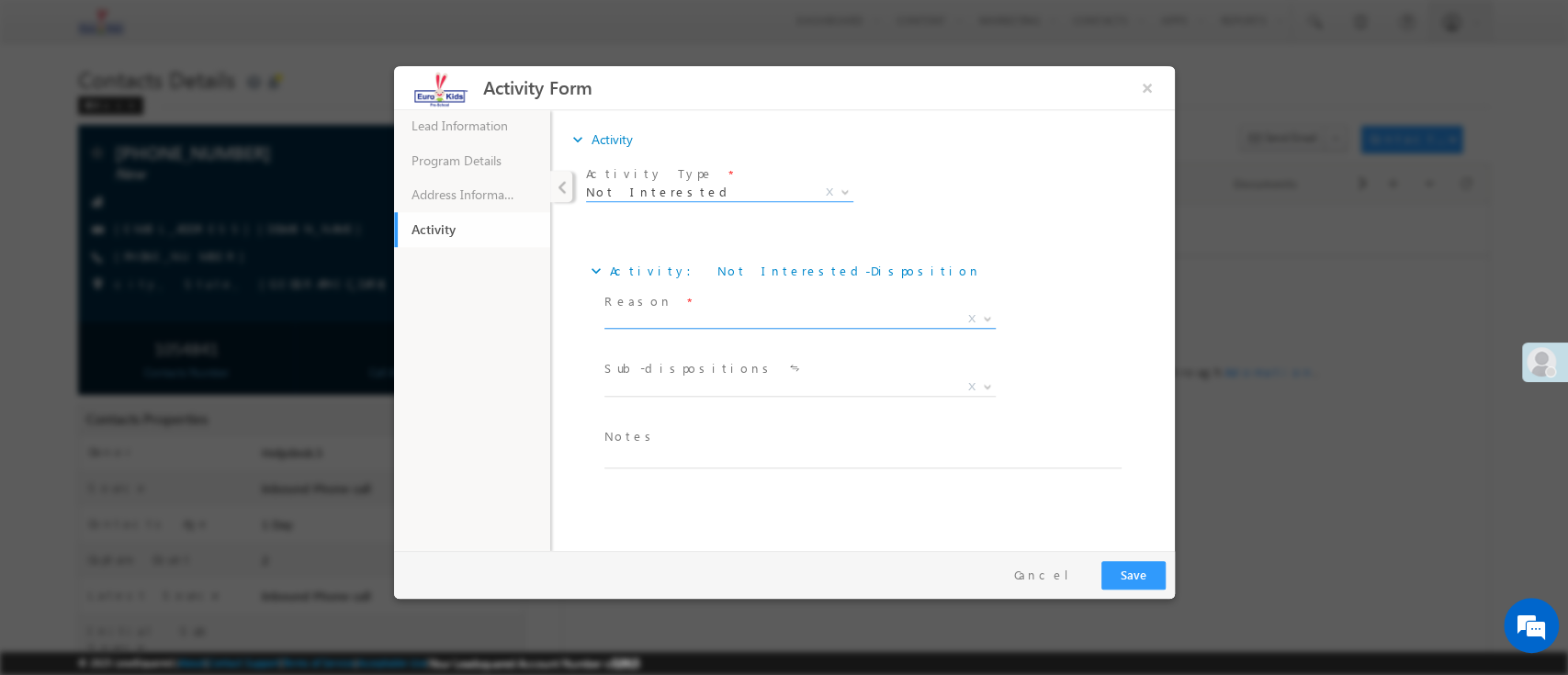
click at [719, 319] on span "X" at bounding box center [799, 319] width 392 height 19
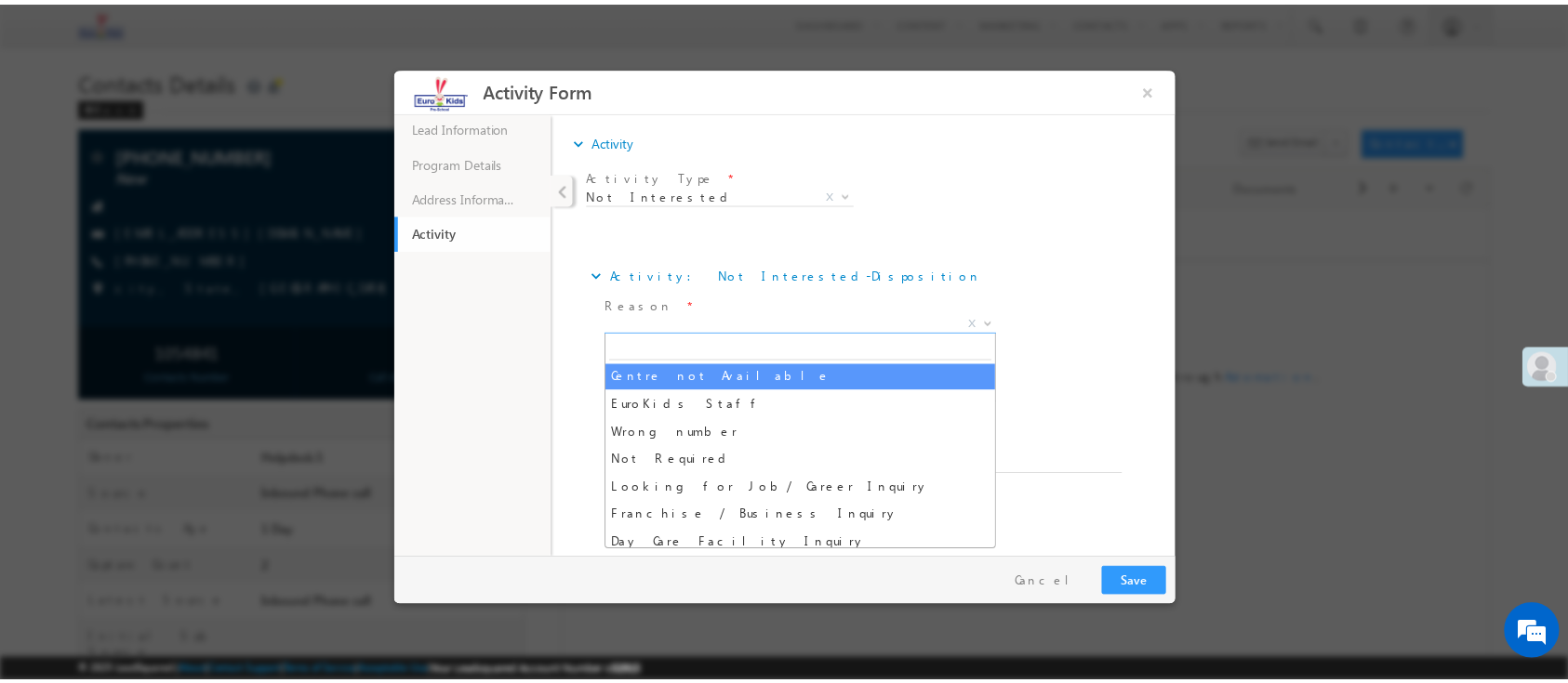
scroll to position [483, 0]
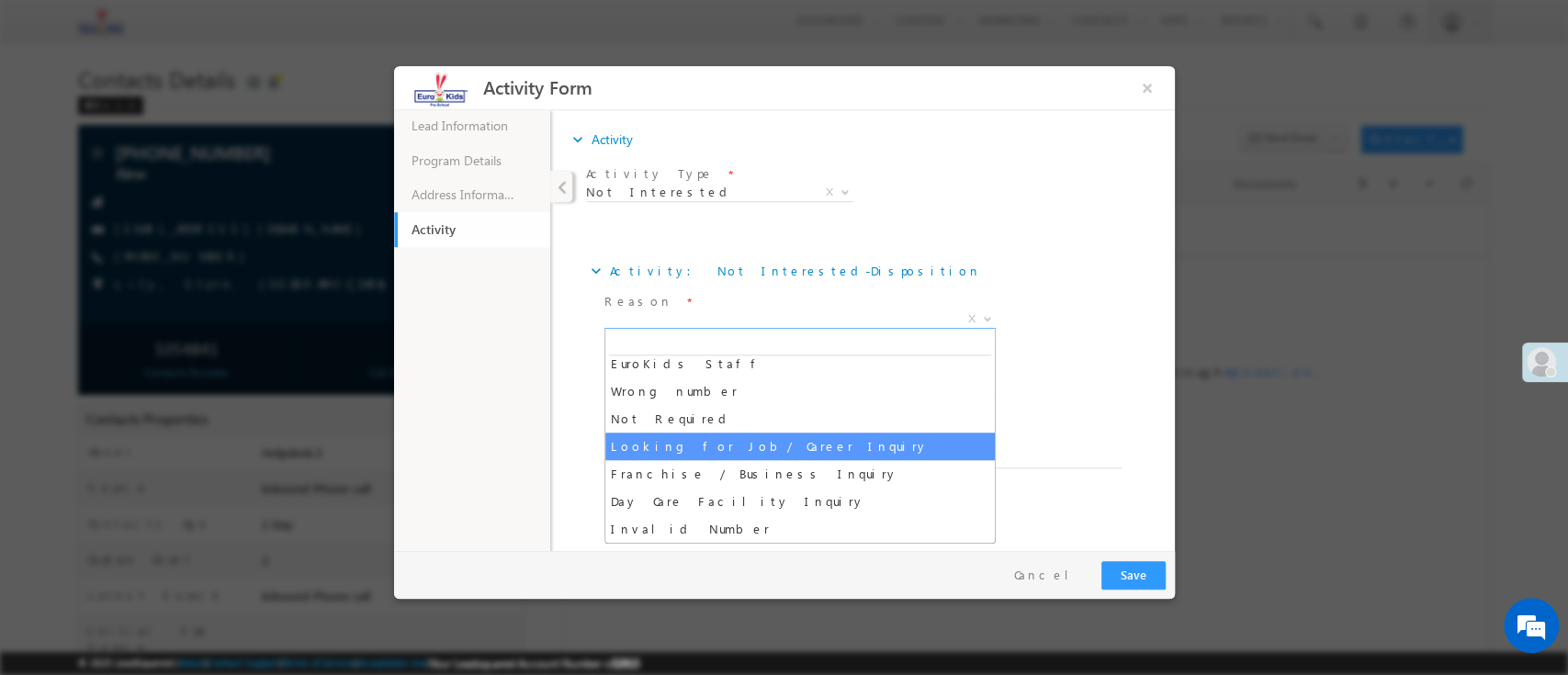
select select "Looking for Job/ Career Inquiry"
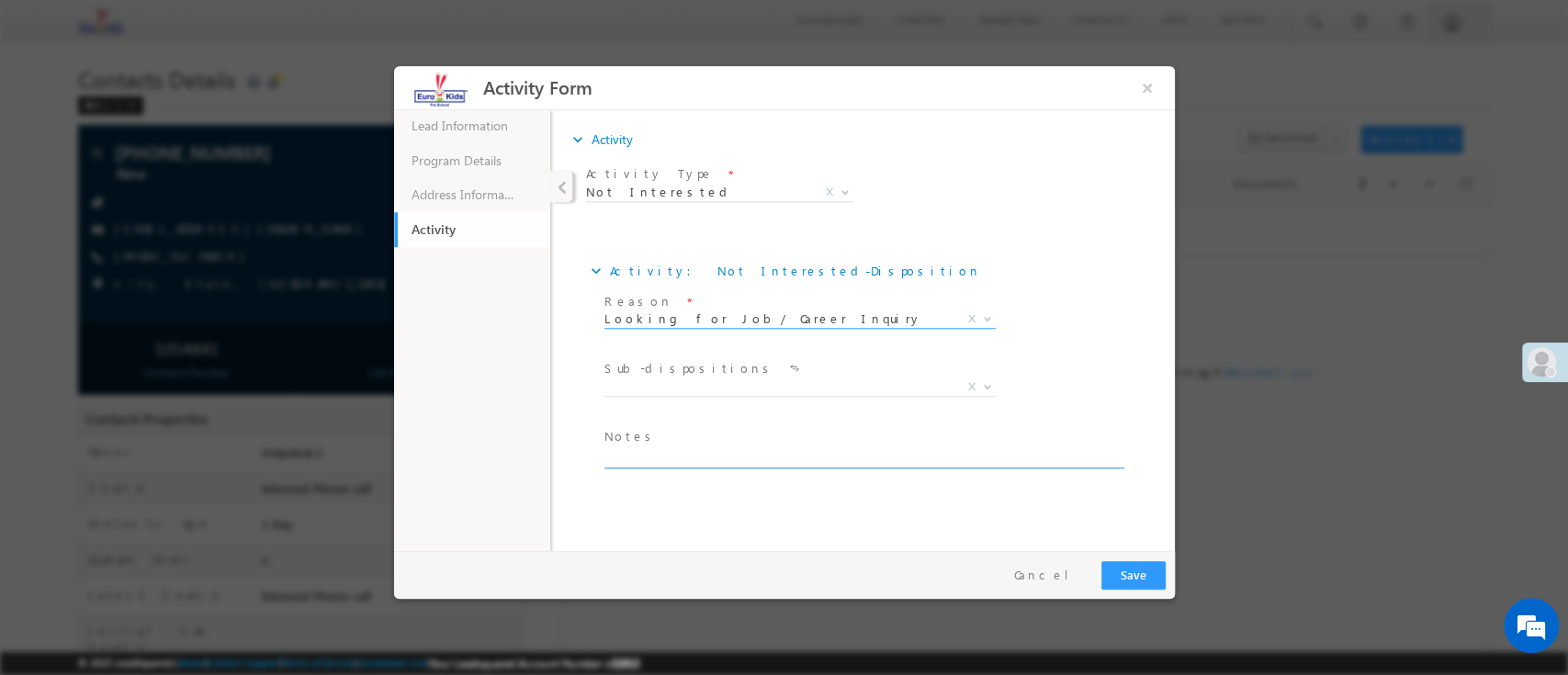
click at [1022, 416] on div "Sub-dispositions * X" at bounding box center [877, 388] width 554 height 68
click at [1165, 590] on div "Pay & Save Save Cancel" at bounding box center [788, 574] width 790 height 48
drag, startPoint x: 1128, startPoint y: 569, endPoint x: 1659, endPoint y: 661, distance: 538.9
click at [1128, 569] on button "Save" at bounding box center [1132, 574] width 64 height 29
click at [1265, 596] on div at bounding box center [784, 337] width 1568 height 675
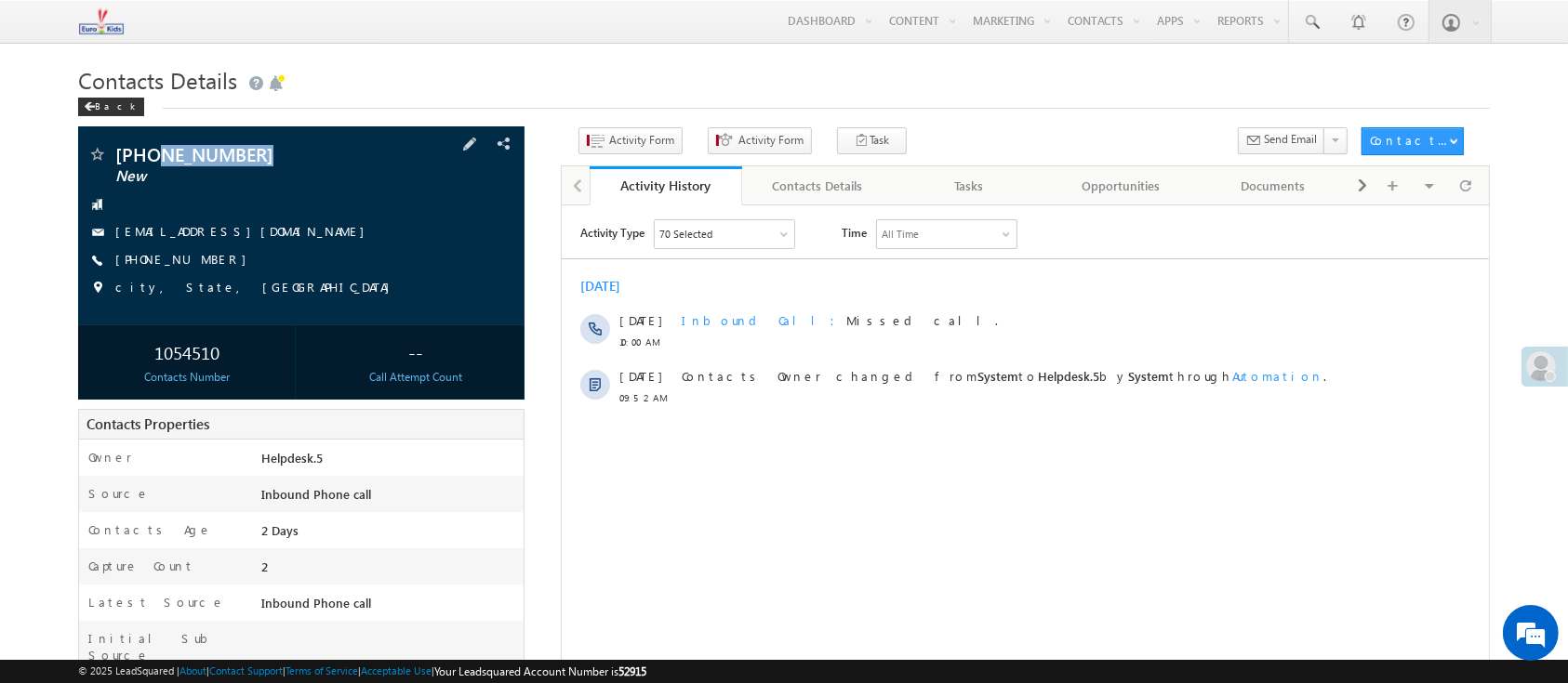
drag, startPoint x: 200, startPoint y: 162, endPoint x: 157, endPoint y: 153, distance: 43.9
click at [157, 153] on span "+91-8904696218" at bounding box center [254, 155] width 278 height 19
copy span "8904696218"
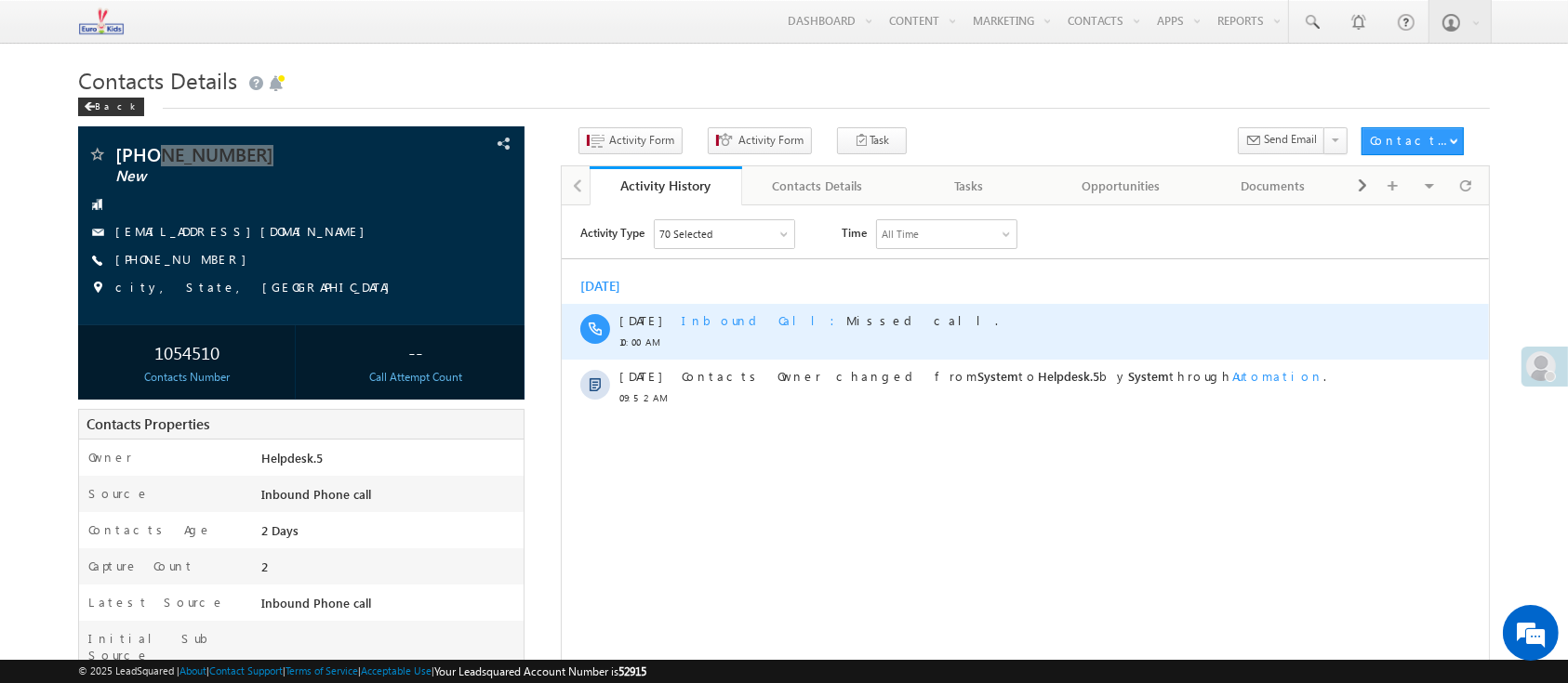
click at [882, 349] on div "Inbound Call Missed call." at bounding box center [1021, 331] width 681 height 56
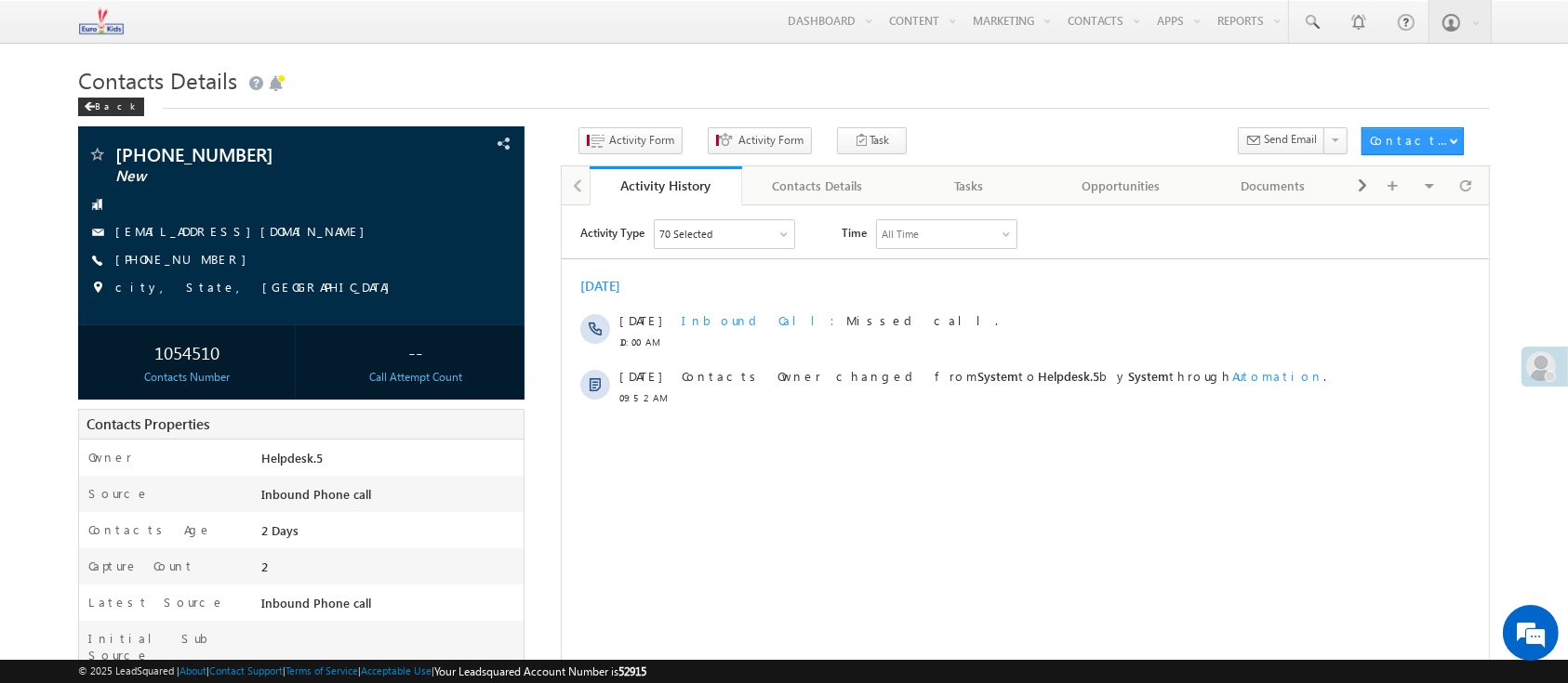
click at [626, 22] on div "Menu Helpdesk.5 helpd esk.5 @euro kidsg roup. com Light house Learn ing Priva t…" at bounding box center [783, 22] width 1411 height 44
click at [631, 152] on button "Activity Form" at bounding box center [630, 141] width 104 height 27
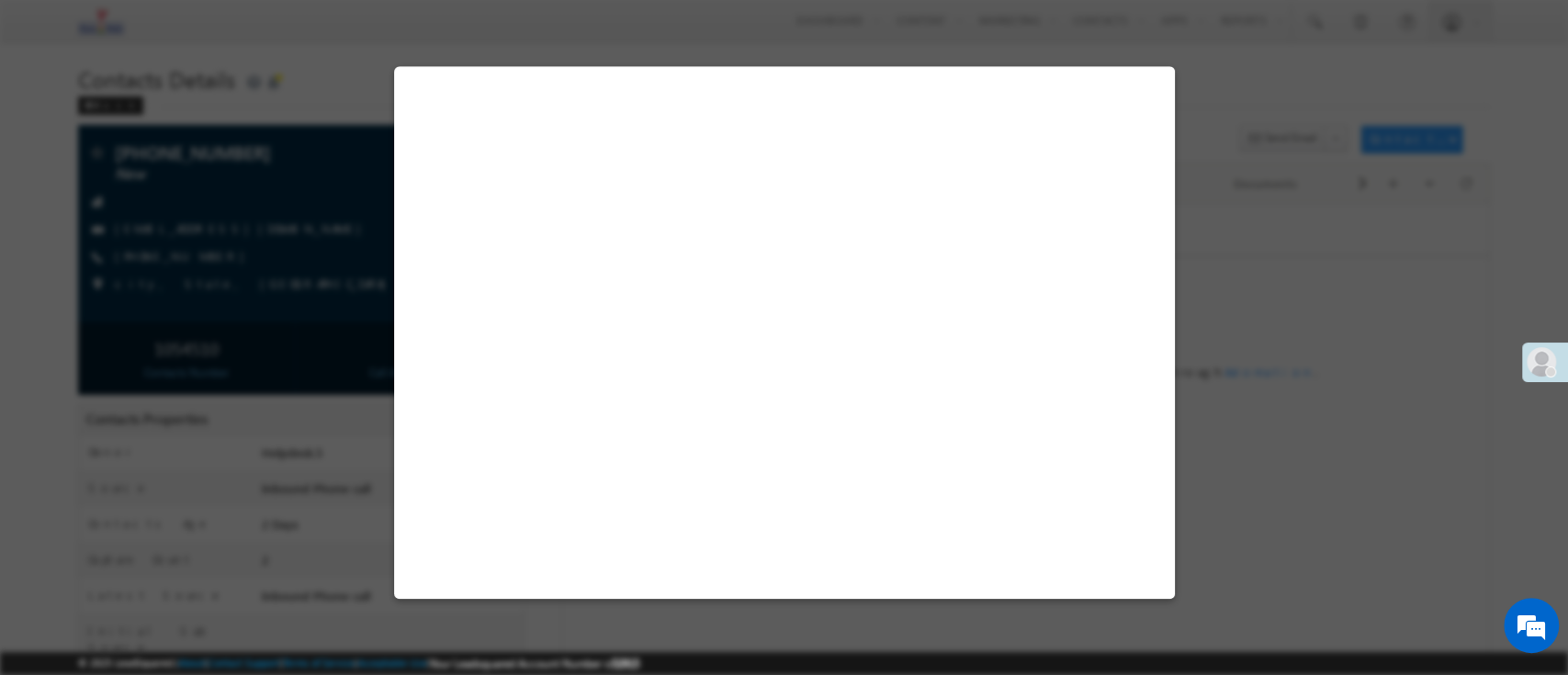
select select "Admissions"
select select "Inbound Phone call"
select select "Inbound Phone Call"
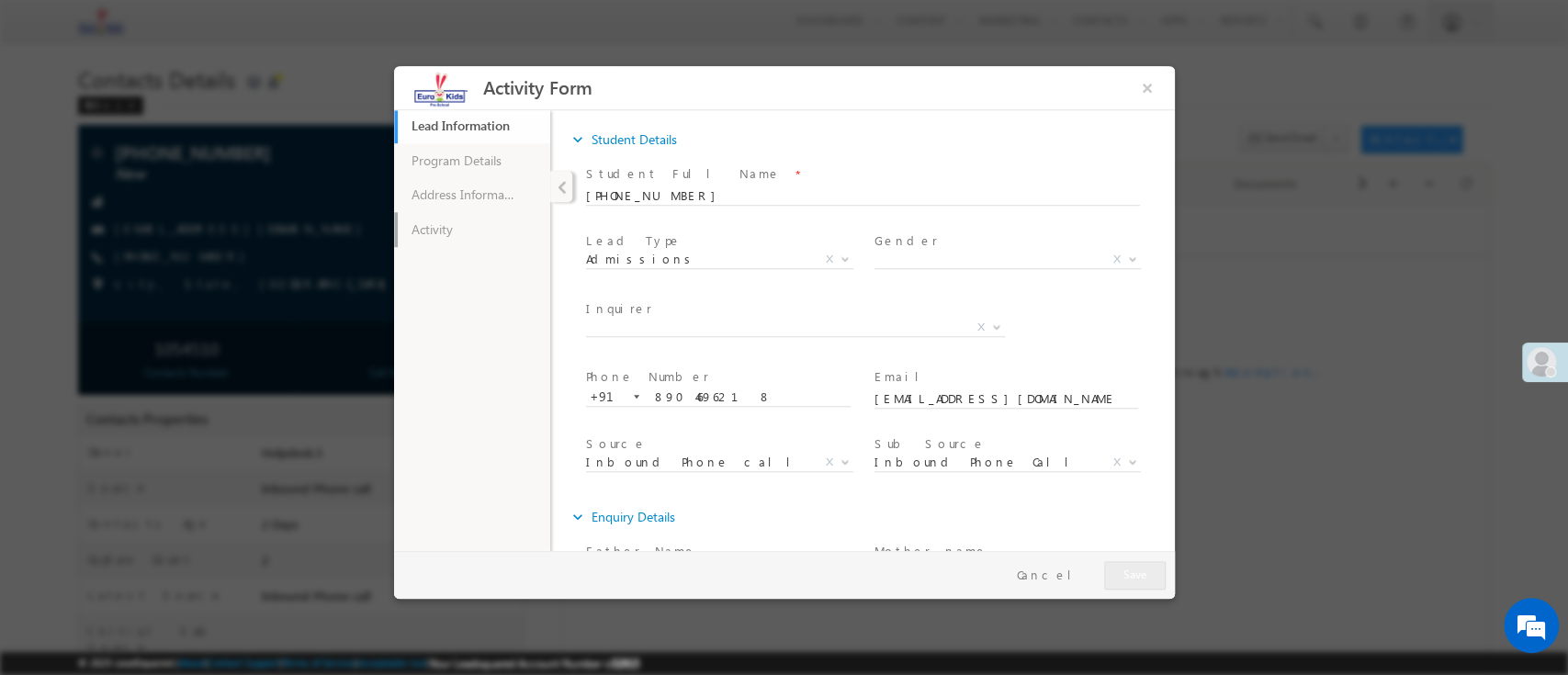
click at [471, 233] on link "Activity" at bounding box center [471, 229] width 156 height 35
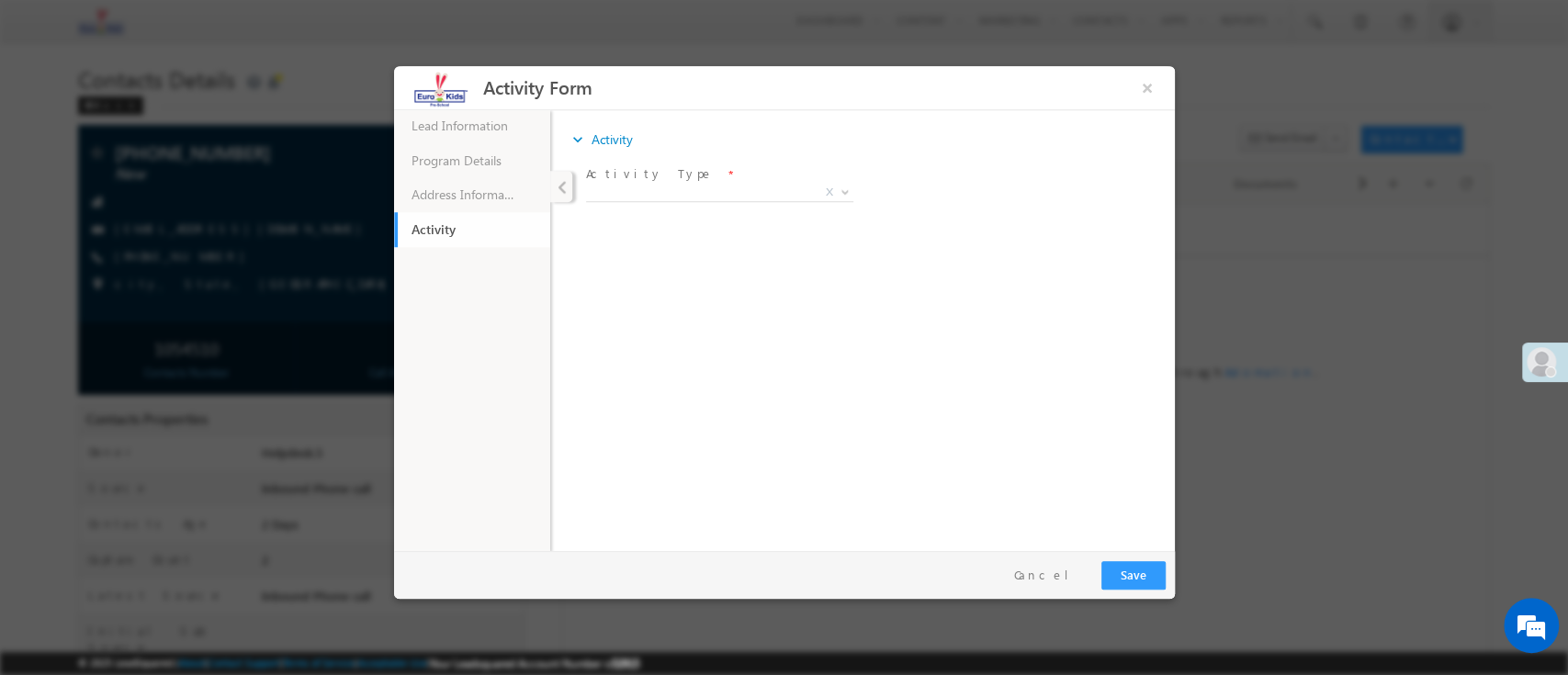
click at [629, 194] on span "X" at bounding box center [718, 192] width 268 height 19
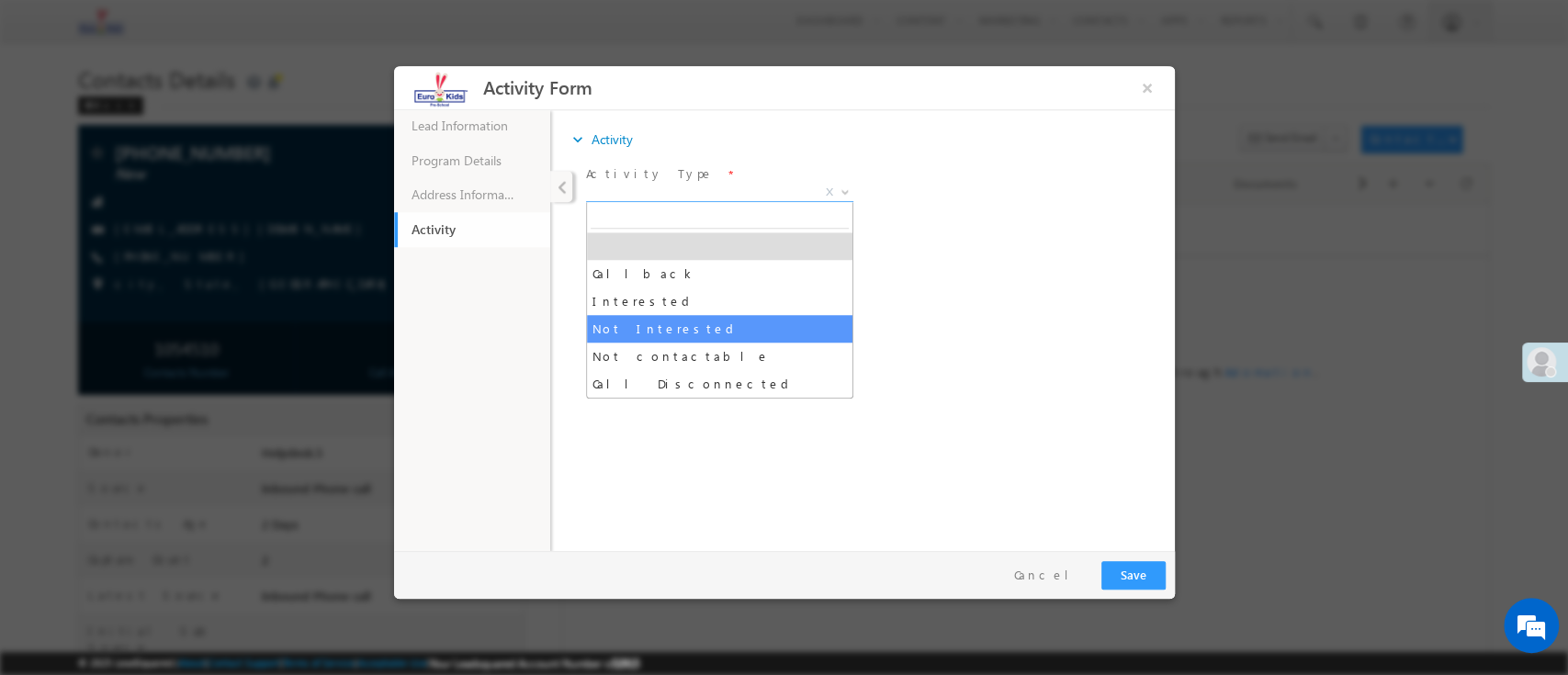
drag, startPoint x: 628, startPoint y: 329, endPoint x: 681, endPoint y: 338, distance: 53.8
select select "Not Interested"
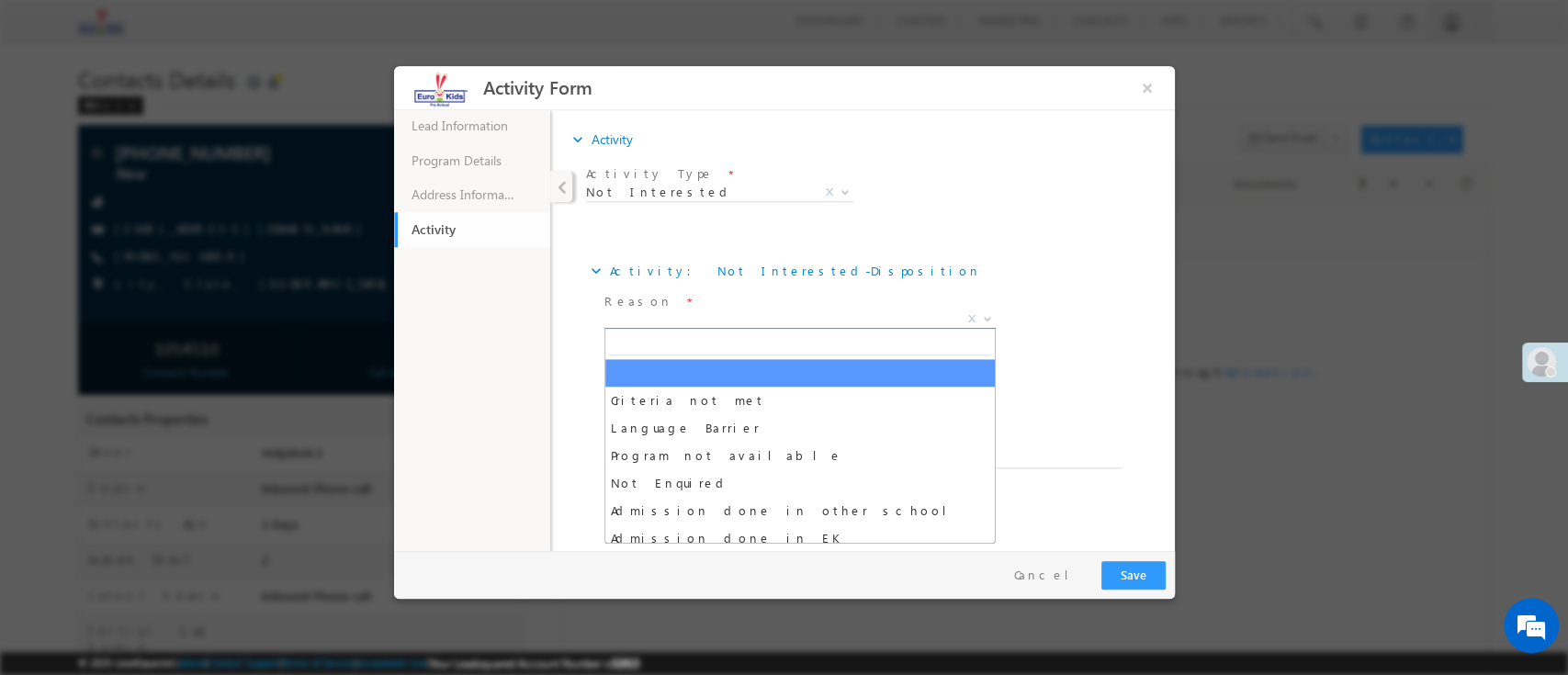
click at [703, 319] on span "X" at bounding box center [799, 319] width 392 height 19
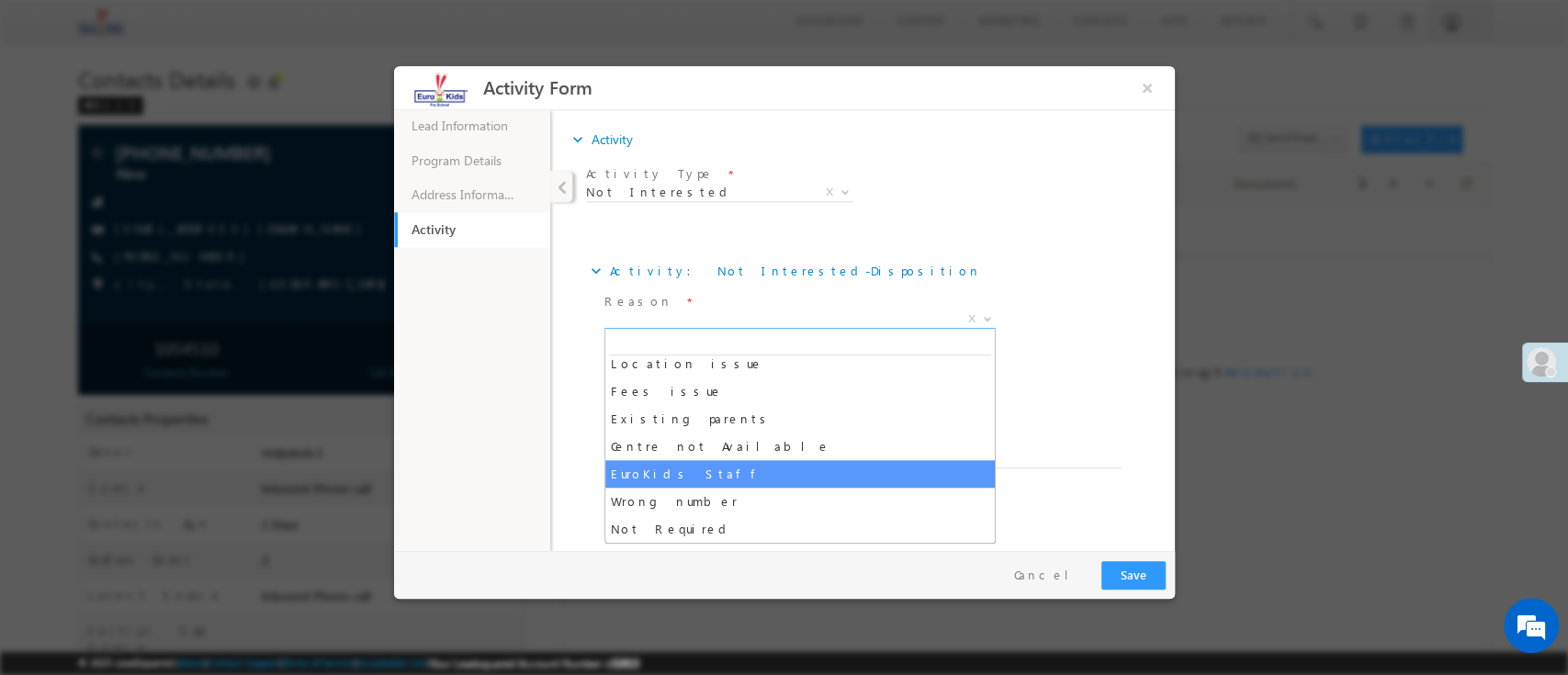
scroll to position [478, 0]
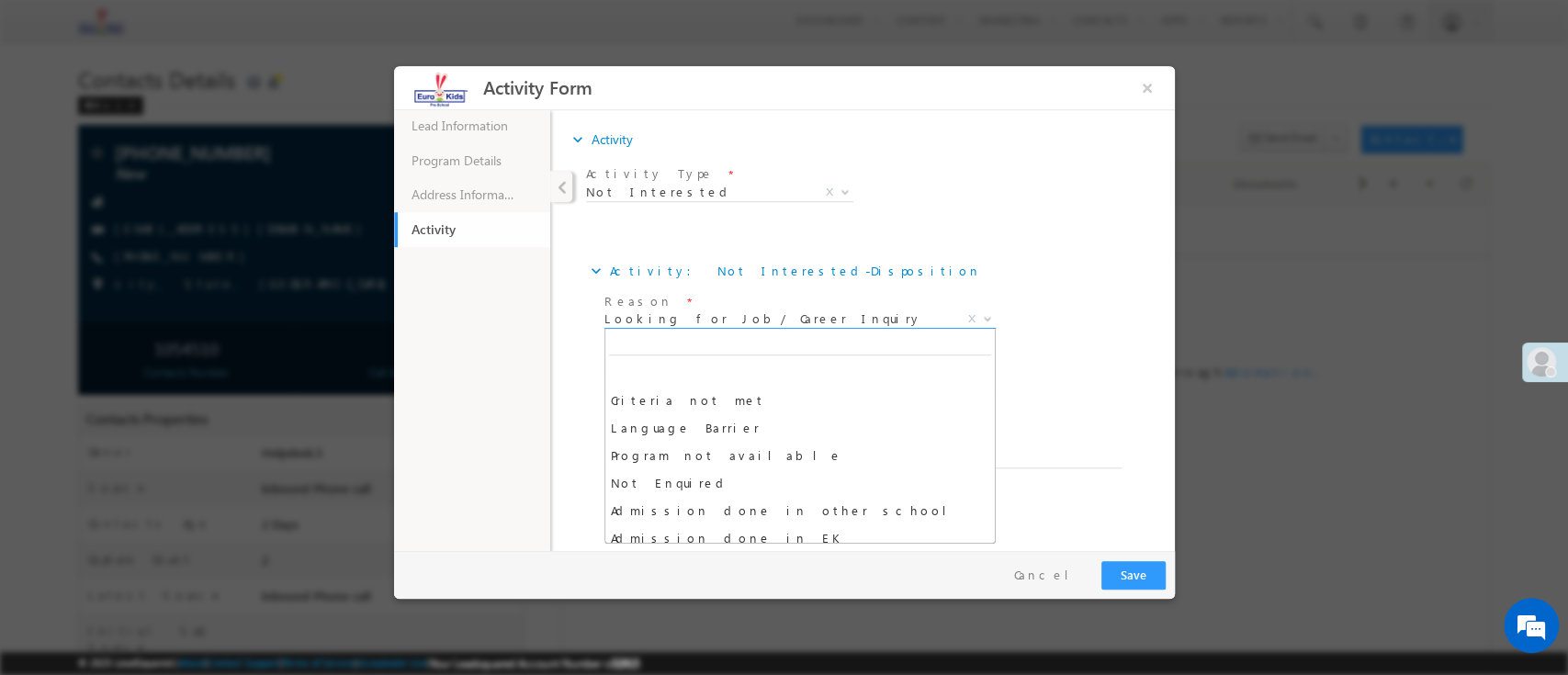
click at [703, 313] on span "Looking for Job/ Career Inquiry" at bounding box center [777, 318] width 347 height 17
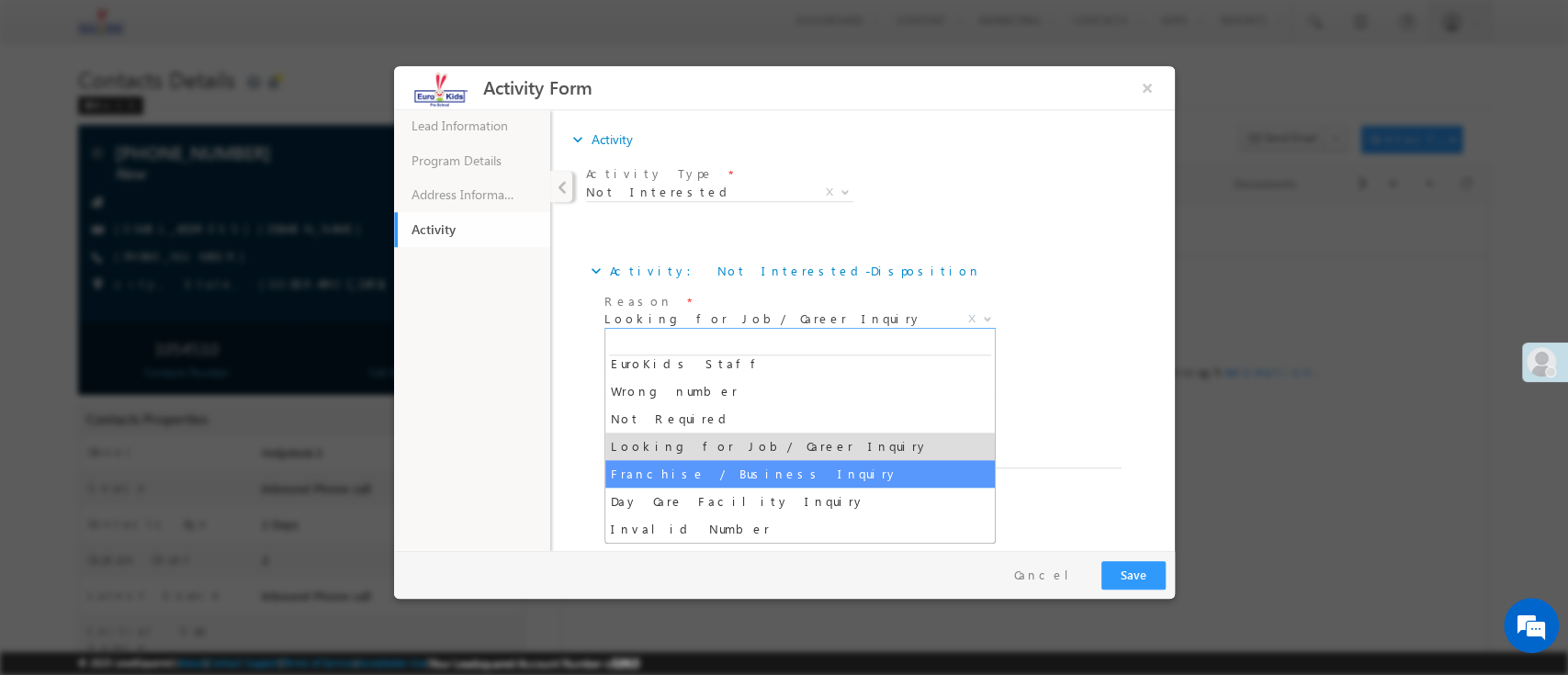
select select "Franchise / Business Inquiry"
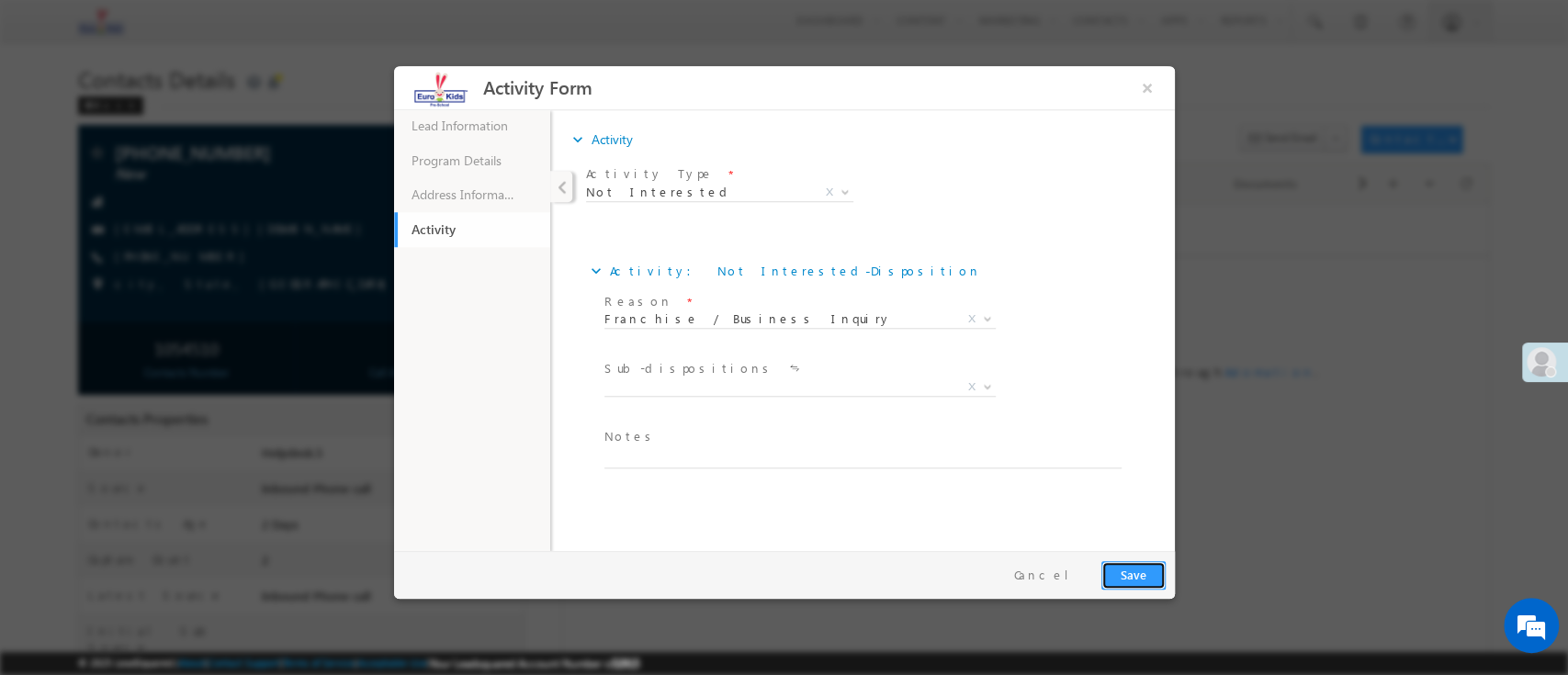
click at [1164, 572] on button "Save" at bounding box center [1132, 574] width 64 height 29
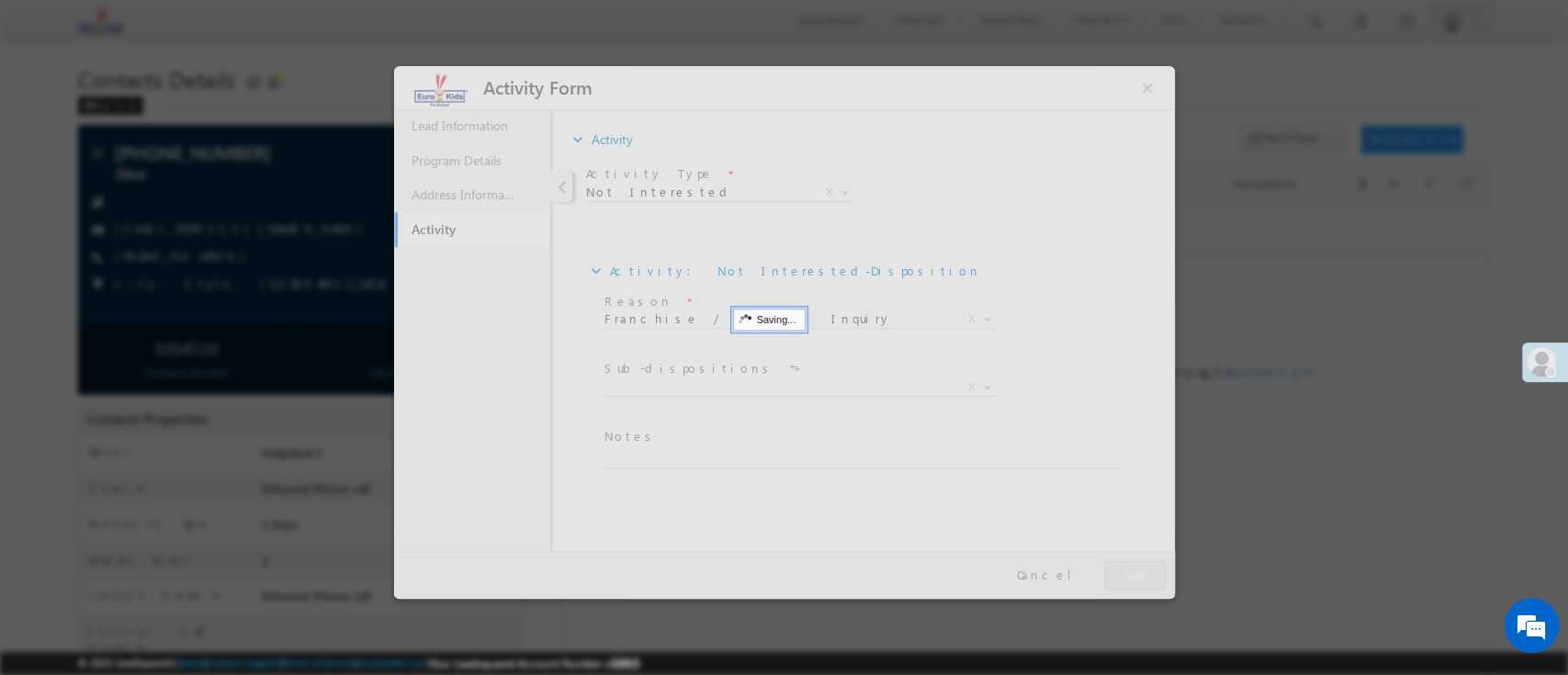
click at [1323, 573] on div at bounding box center [784, 337] width 1568 height 675
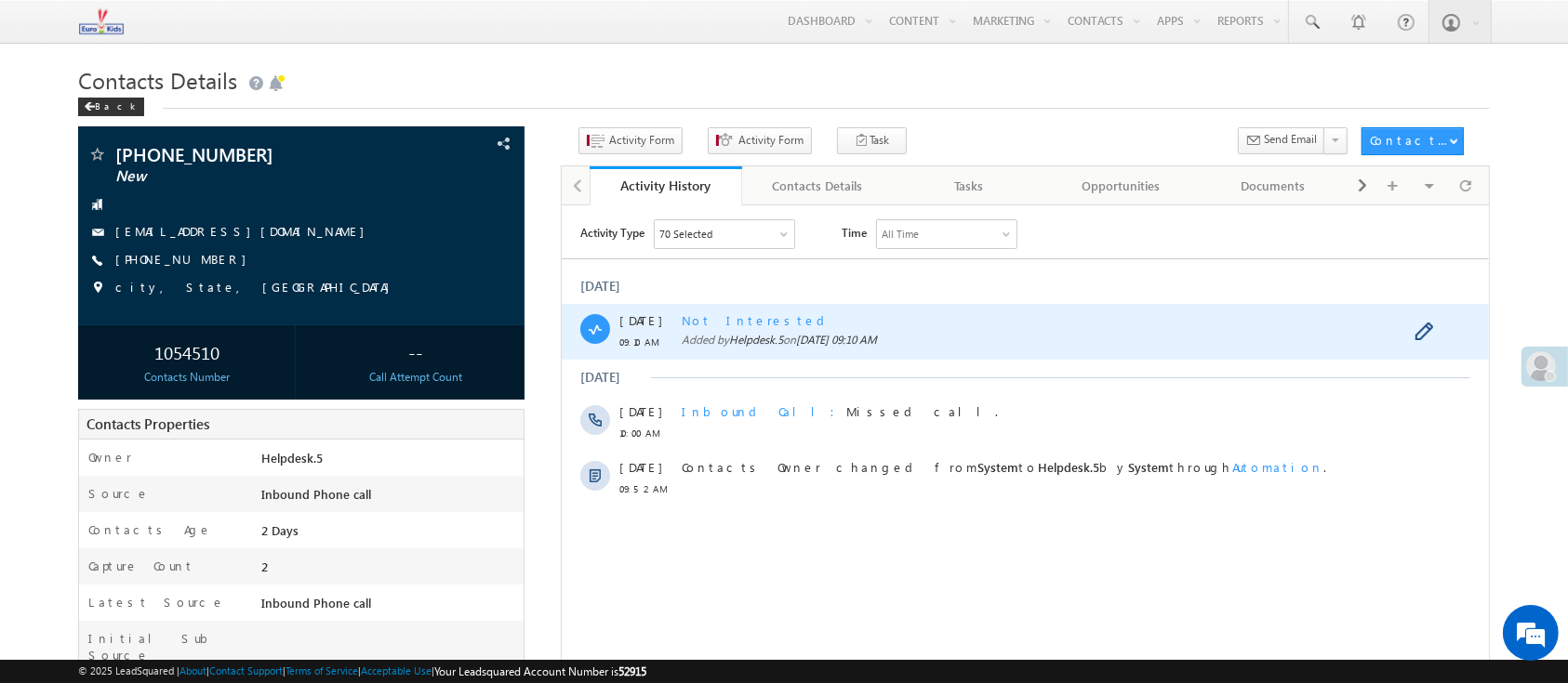
click at [965, 355] on div "Not Interested Added by Helpdesk.5 on 30 Sep 2025 09:10 AM" at bounding box center [1021, 331] width 681 height 56
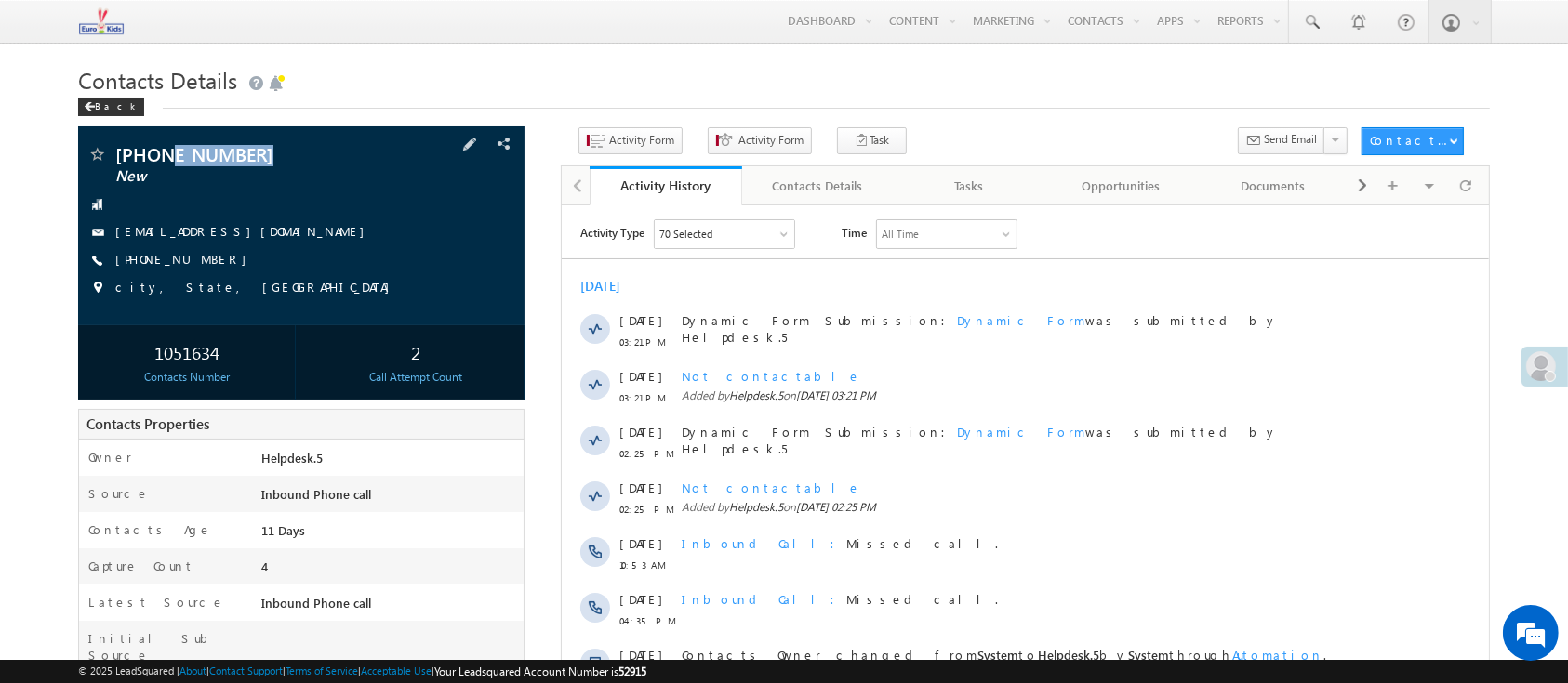
drag, startPoint x: 127, startPoint y: 159, endPoint x: 162, endPoint y: 159, distance: 35.0
click at [162, 159] on span "[PHONE_NUMBER]" at bounding box center [254, 155] width 278 height 19
click at [296, 159] on span "[PHONE_NUMBER]" at bounding box center [254, 155] width 278 height 19
drag, startPoint x: 306, startPoint y: 152, endPoint x: 157, endPoint y: 153, distance: 149.0
click at [157, 153] on span "[PHONE_NUMBER]" at bounding box center [254, 155] width 278 height 19
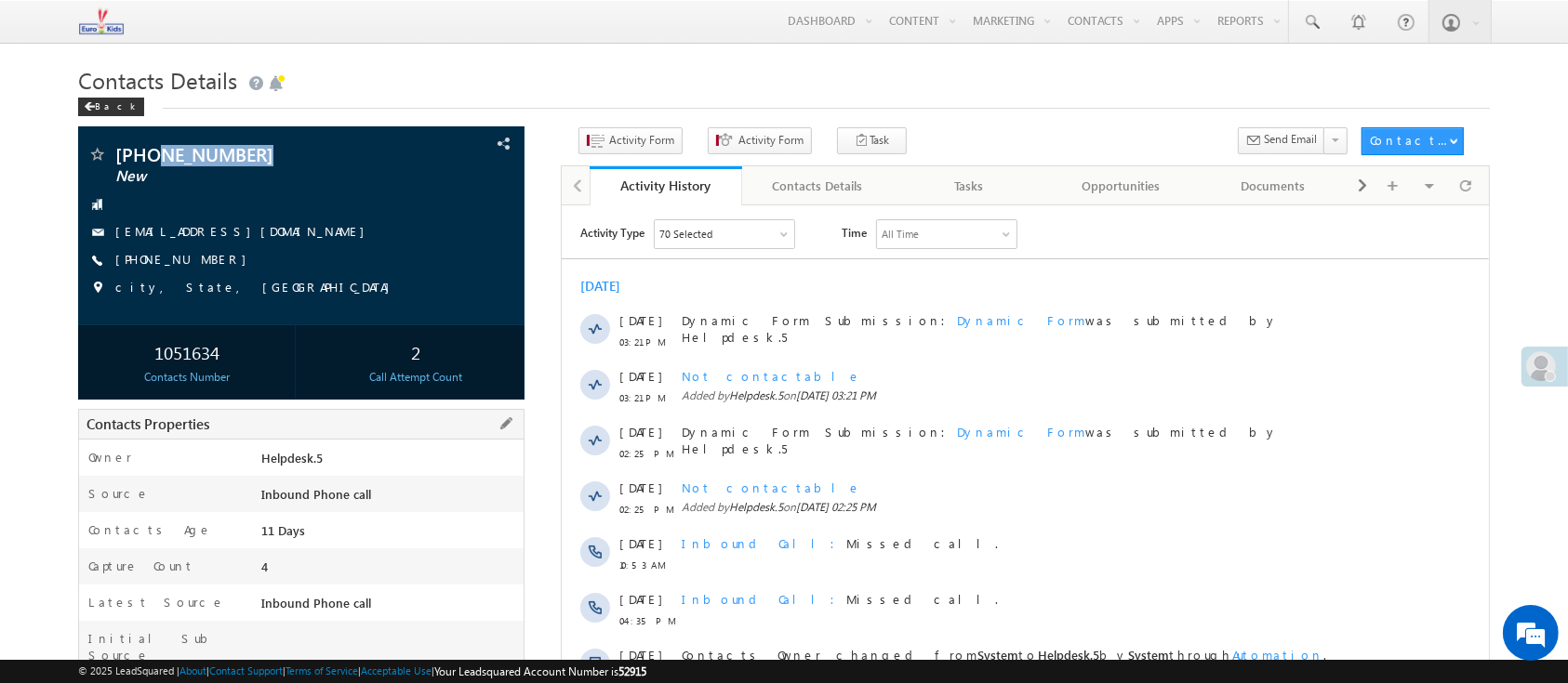
copy span "9346016111"
click at [638, 143] on span "Activity Form" at bounding box center [641, 141] width 65 height 17
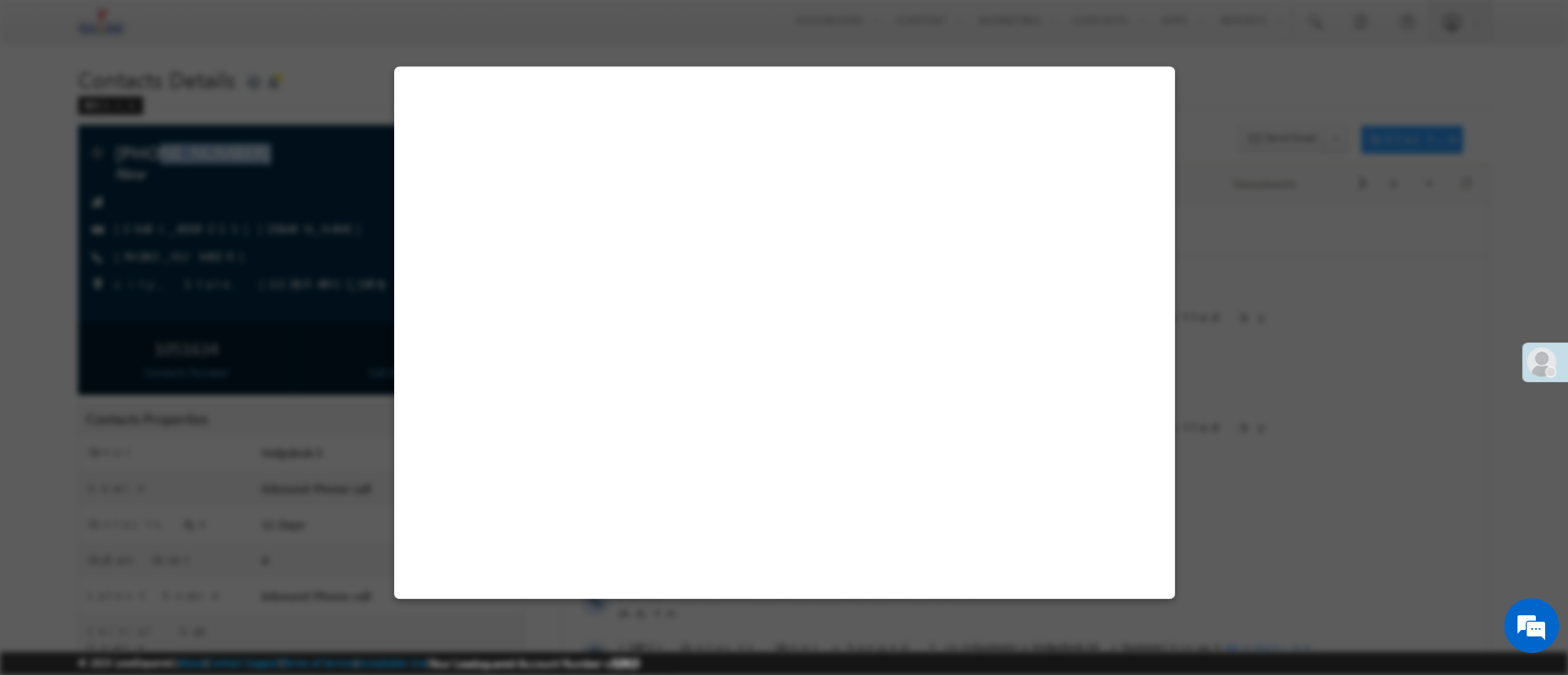
select select "Admissions"
select select "Inbound Phone call"
select select "Inbound Phone Call"
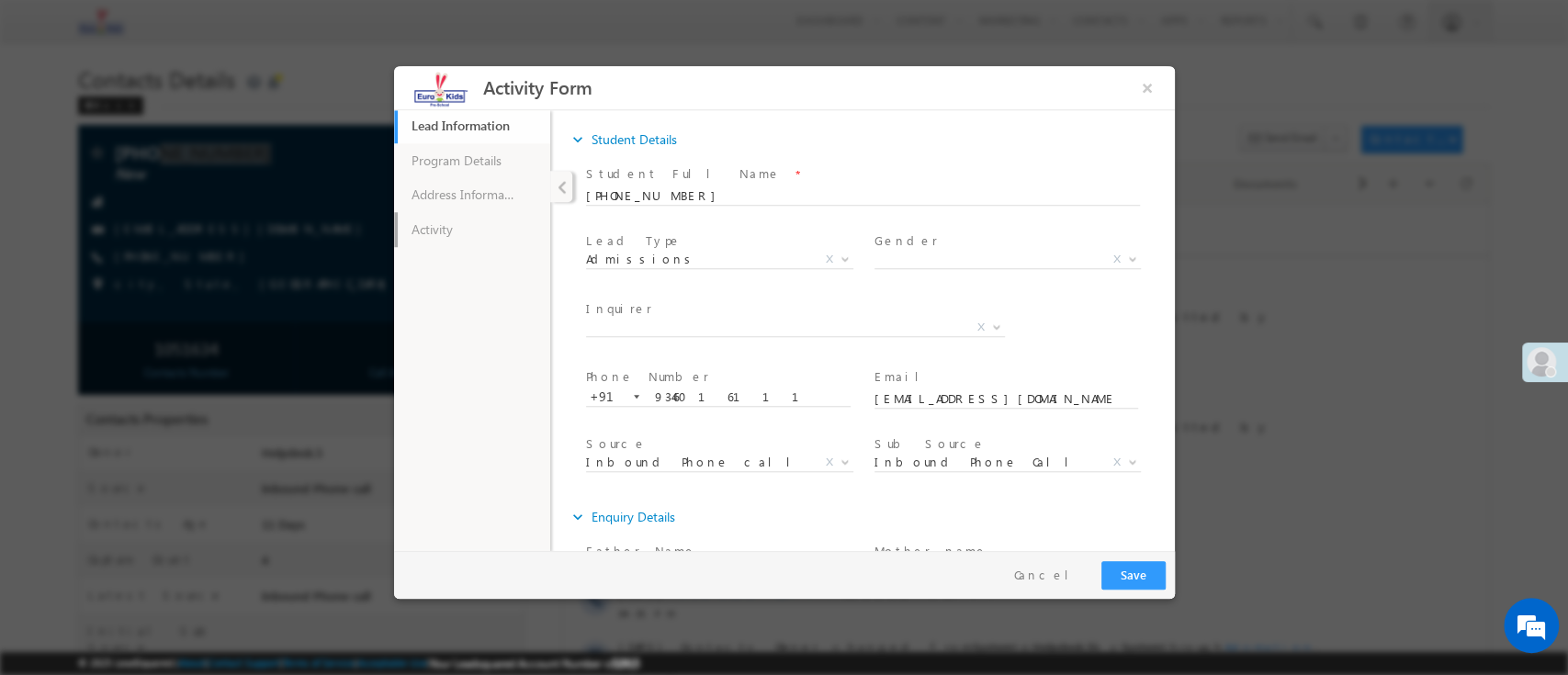
click at [481, 225] on link "Activity" at bounding box center [471, 229] width 156 height 35
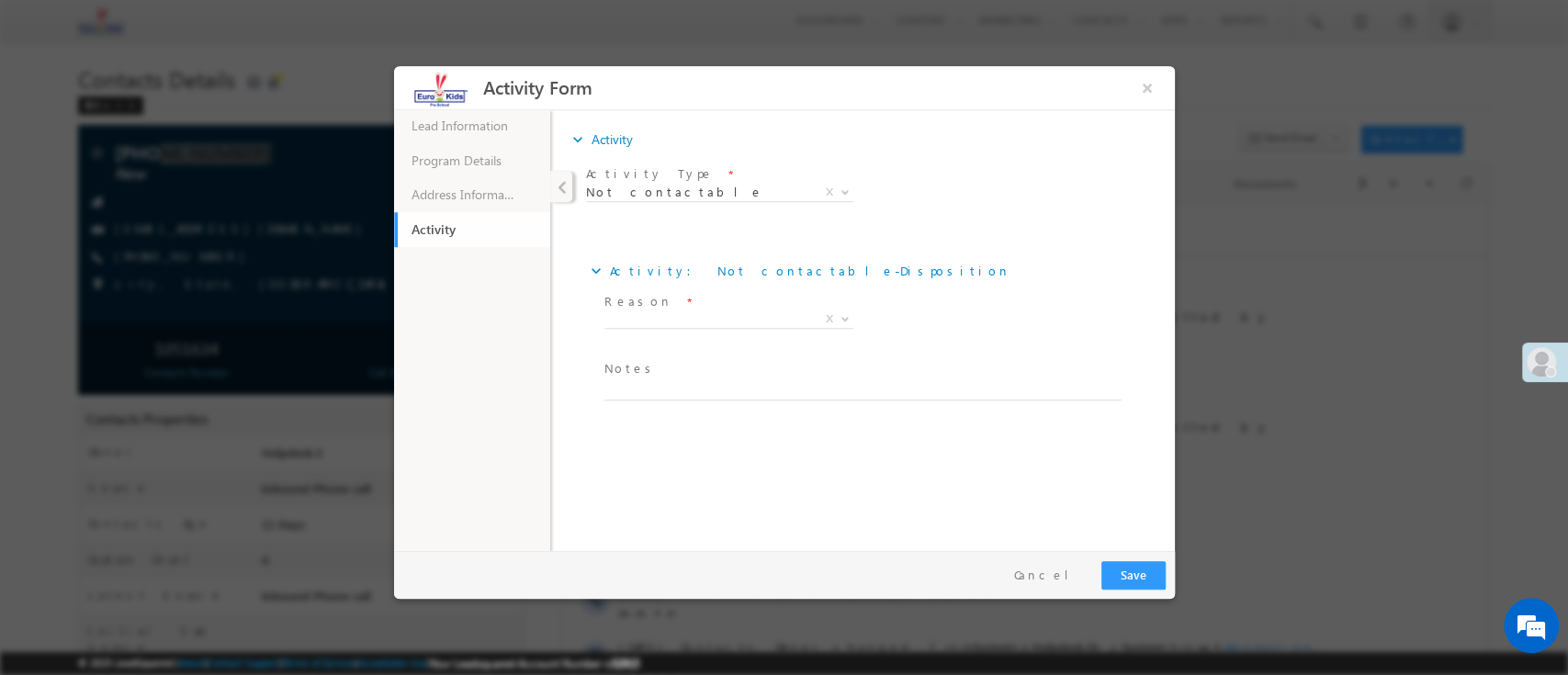
click at [657, 314] on span "X" at bounding box center [728, 319] width 249 height 19
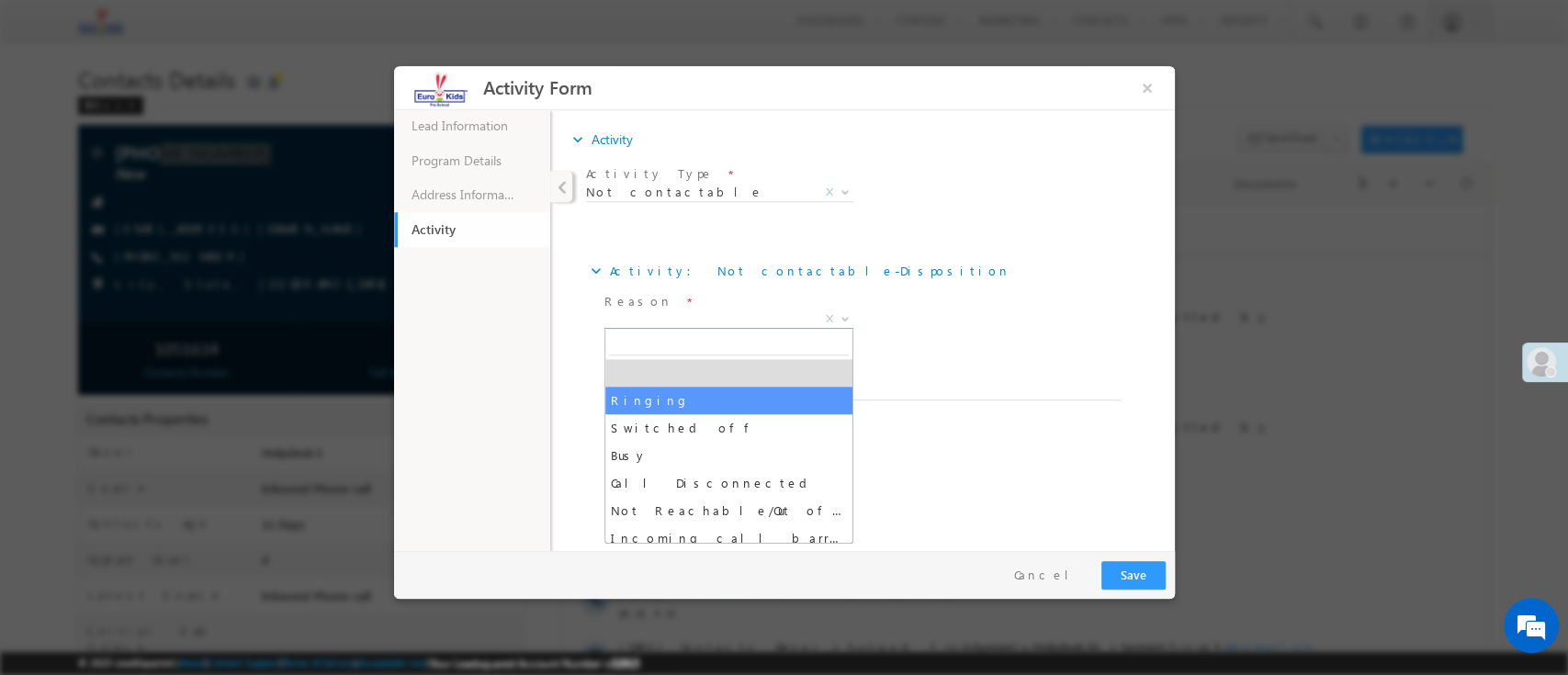
select select "Ringing"
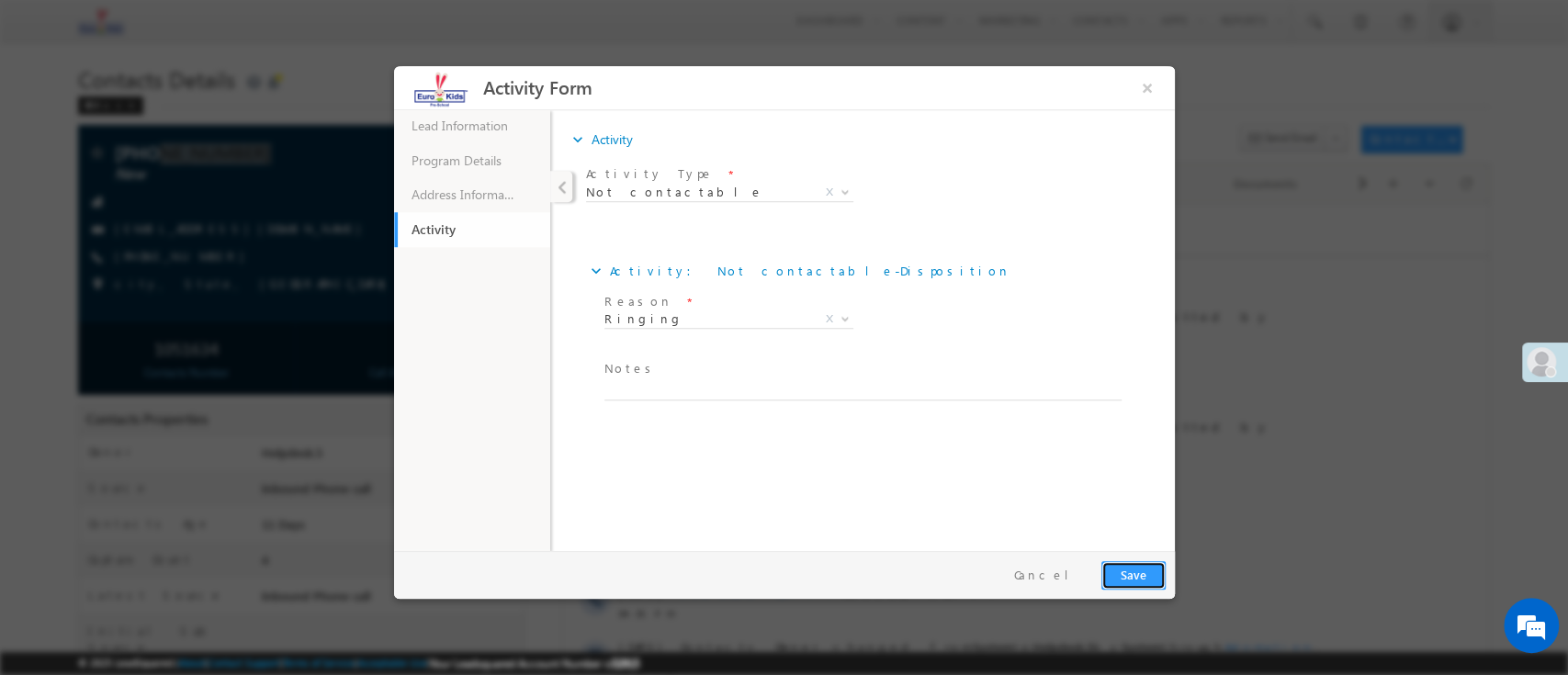
click at [1131, 575] on button "Save" at bounding box center [1132, 574] width 64 height 29
drag, startPoint x: 1330, startPoint y: 577, endPoint x: 1312, endPoint y: 532, distance: 48.5
click at [1326, 568] on div at bounding box center [784, 337] width 1568 height 675
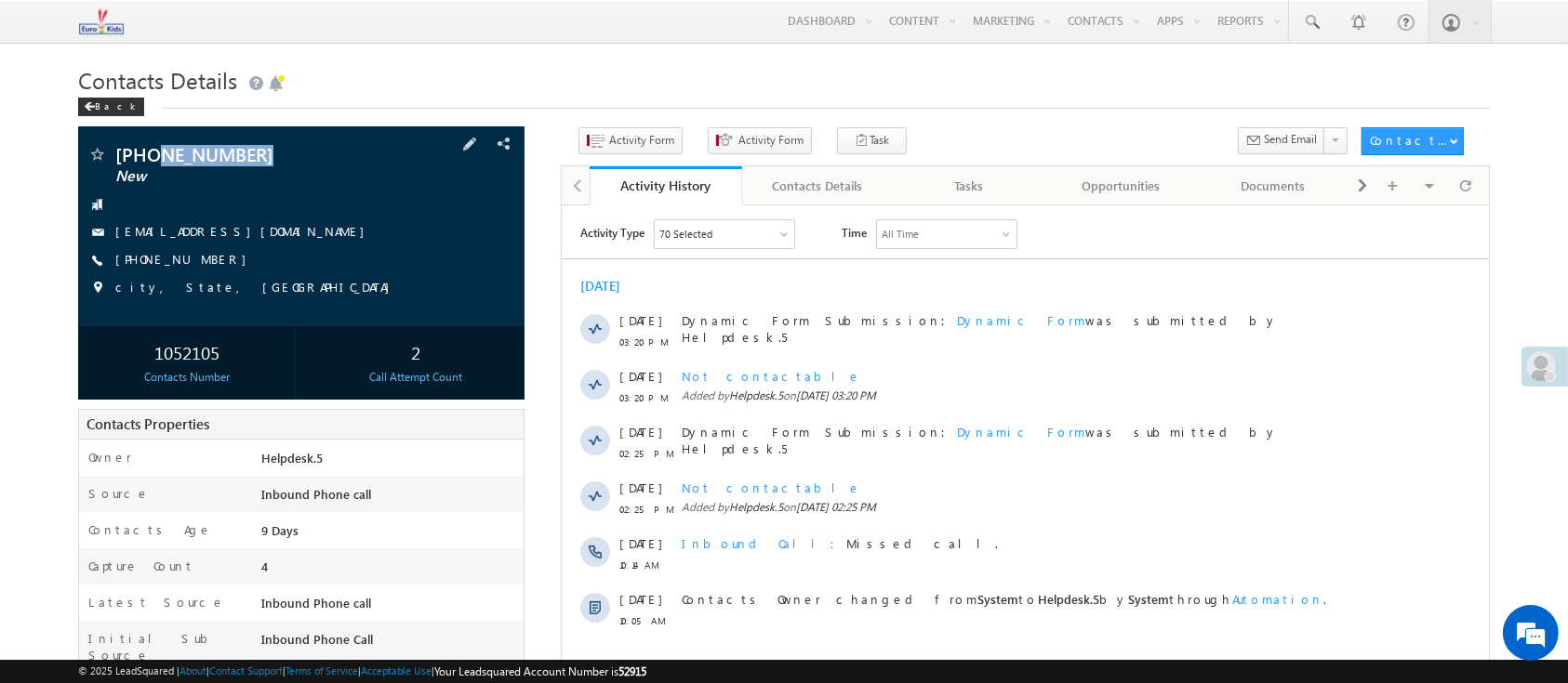
drag, startPoint x: 301, startPoint y: 156, endPoint x: 161, endPoint y: 156, distance: 140.0
click at [161, 156] on span "[PHONE_NUMBER]" at bounding box center [254, 155] width 278 height 19
copy span "9712956552"
click at [629, 138] on span "Activity Form" at bounding box center [641, 141] width 65 height 17
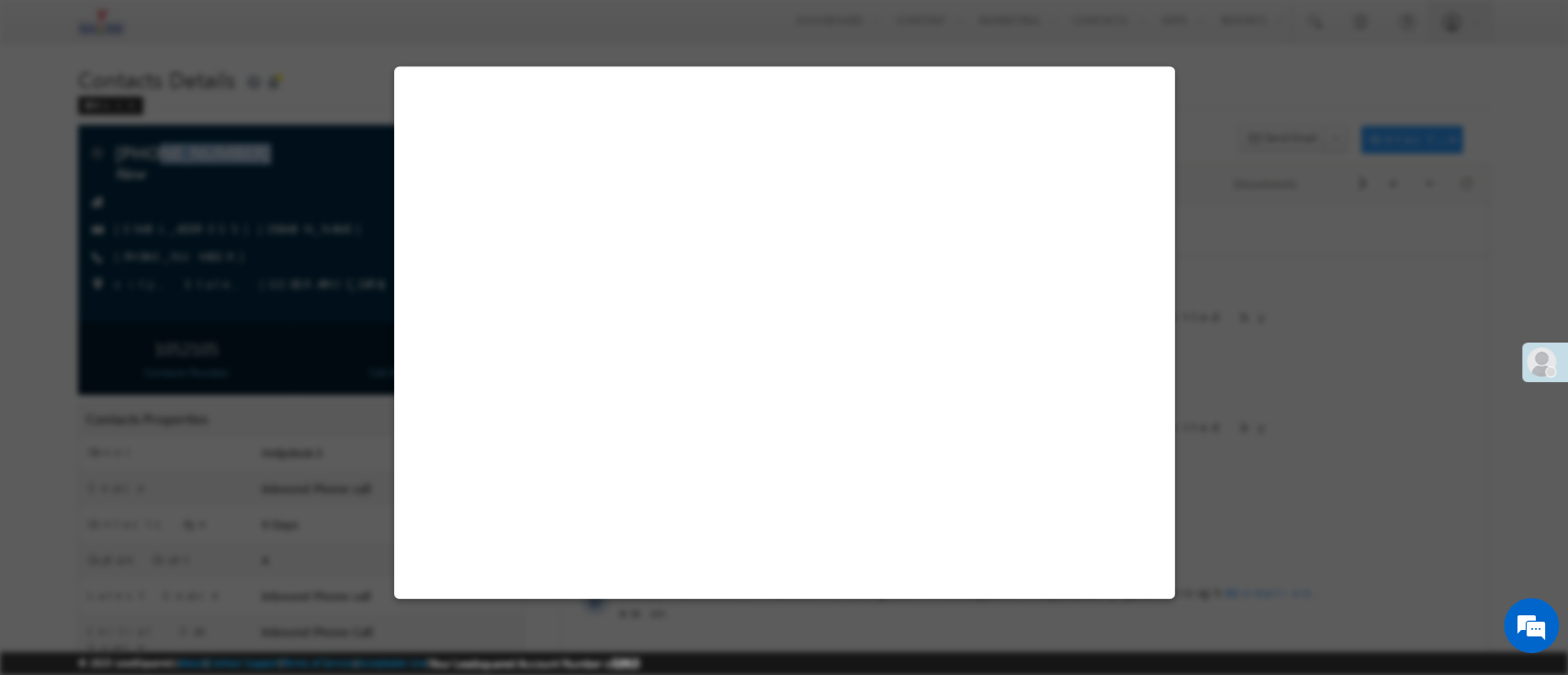
select select "Admissions"
select select "Inbound Phone call"
select select "Inbound Phone Call"
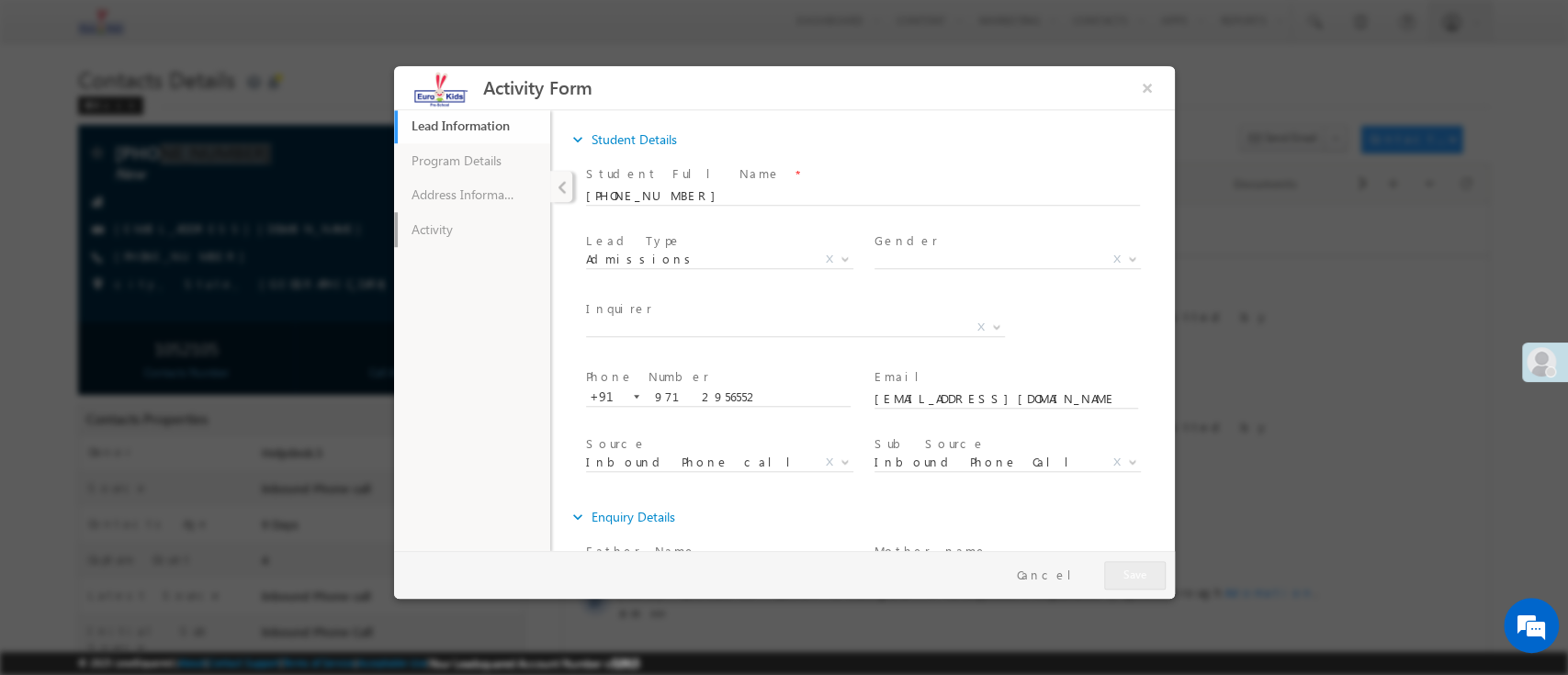
click at [497, 224] on link "Activity" at bounding box center [471, 229] width 156 height 35
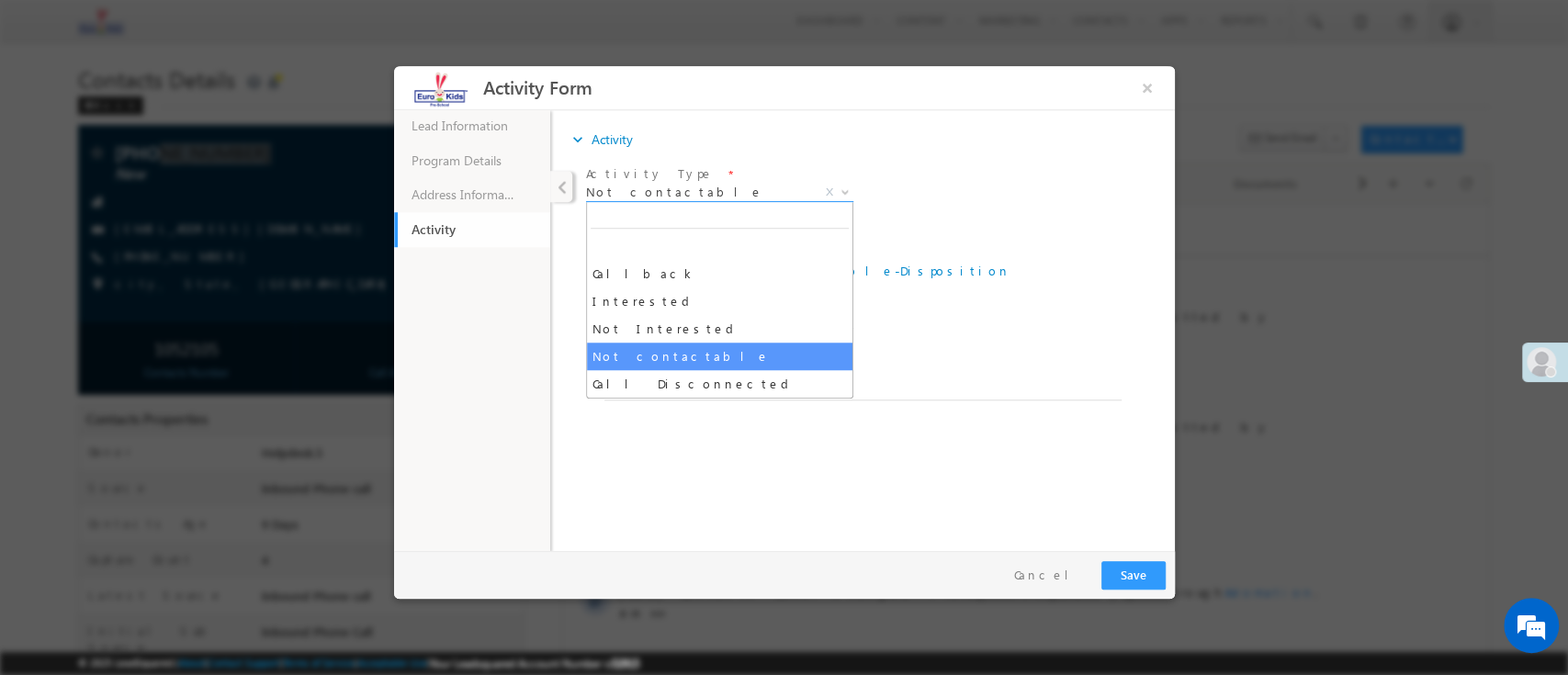
click at [662, 184] on span "Not contactable" at bounding box center [696, 191] width 223 height 17
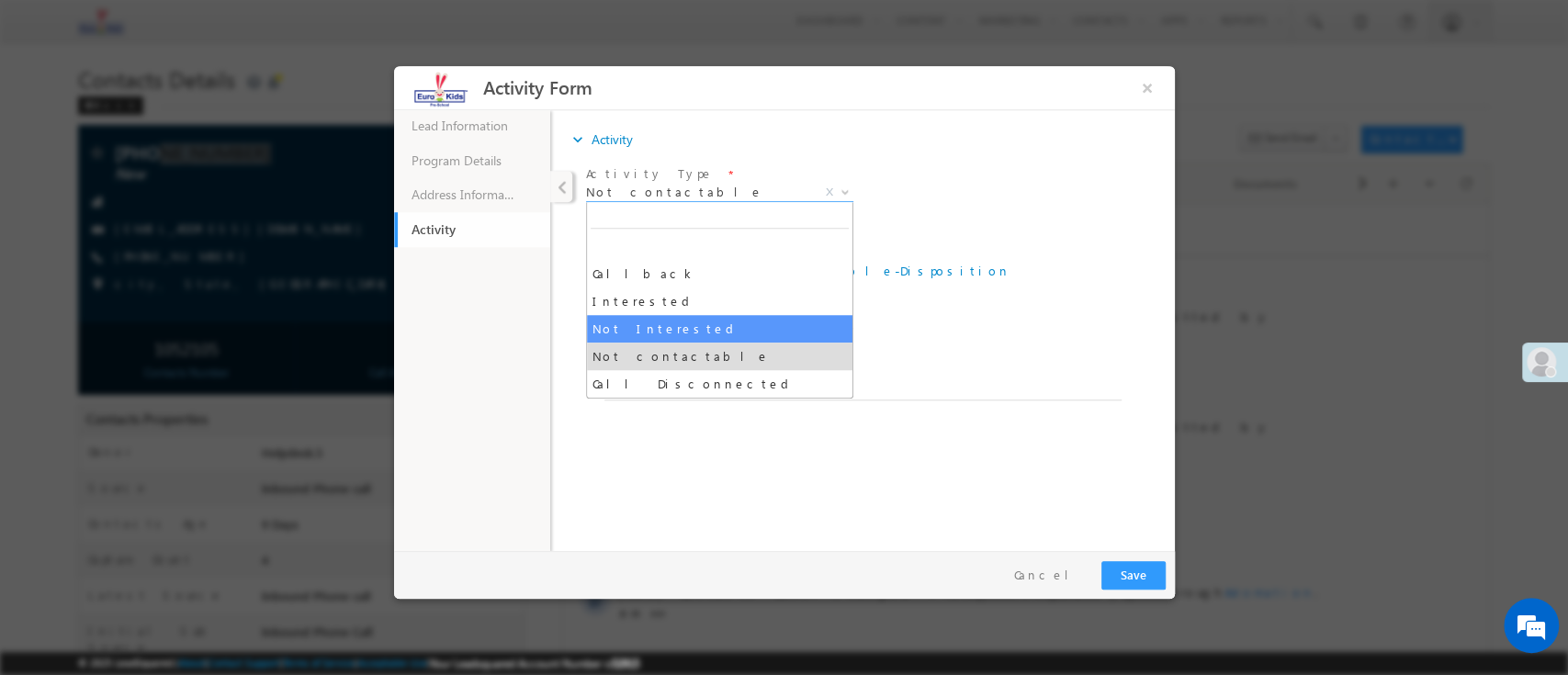
click at [1039, 307] on div "Reason * Ringing Switched off Busy Call Disconnected Not Reachable/Out of cover…" at bounding box center [877, 321] width 554 height 68
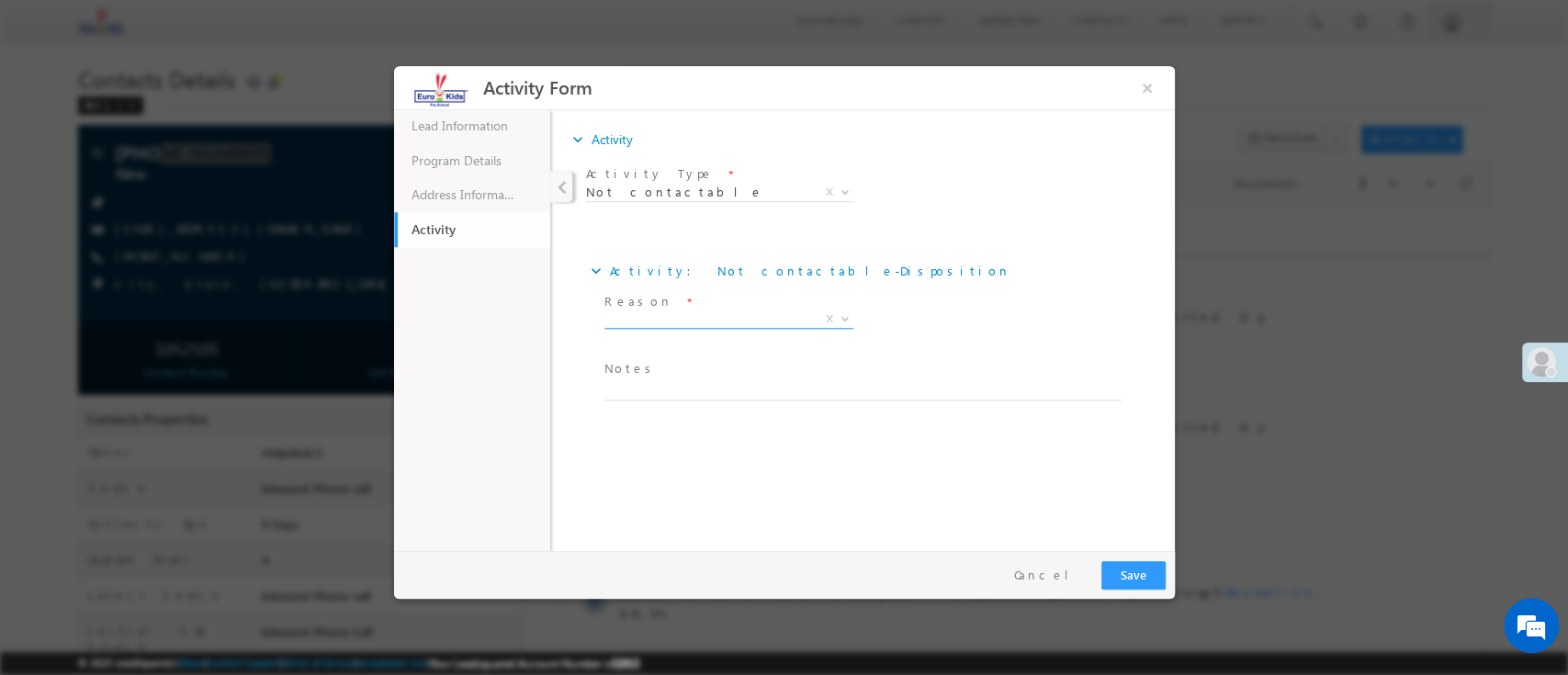
click at [725, 316] on span "X" at bounding box center [728, 319] width 249 height 19
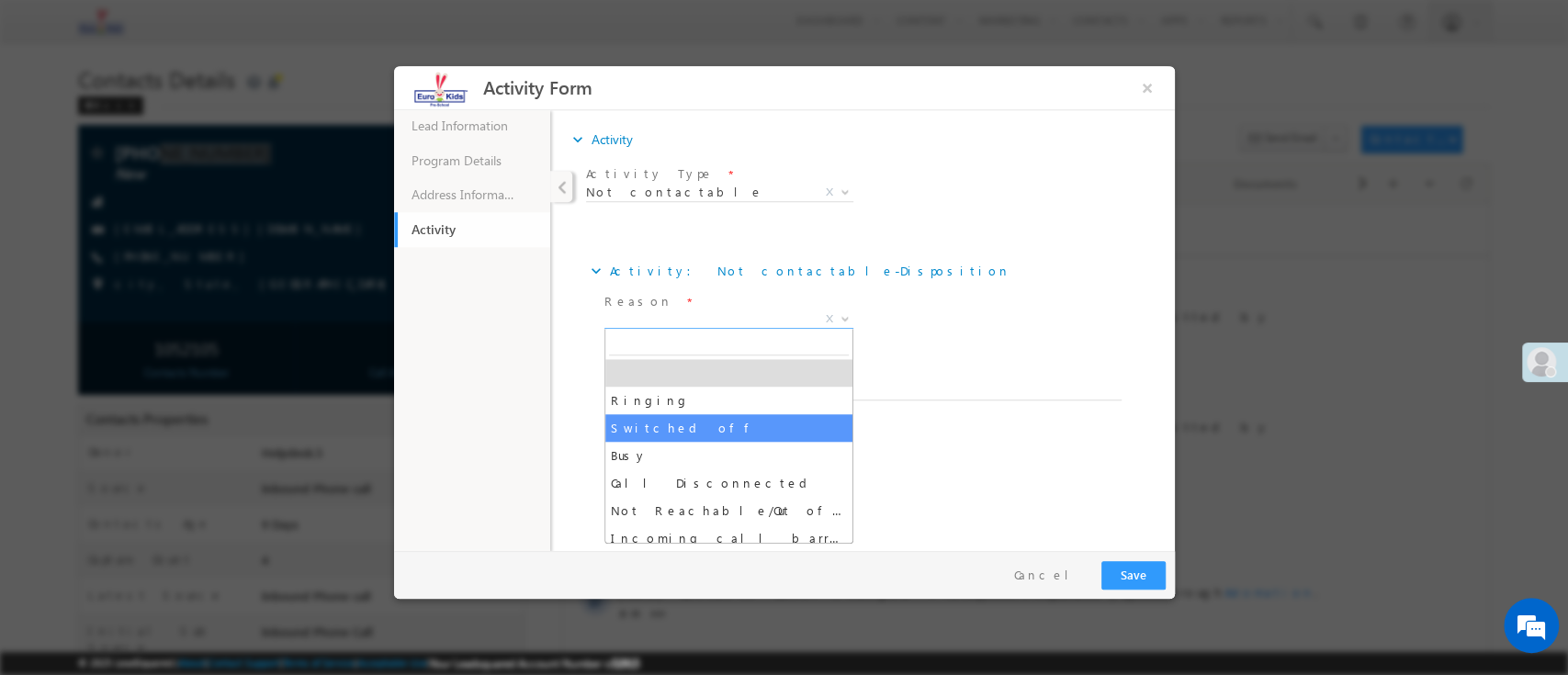
select select "Switched off"
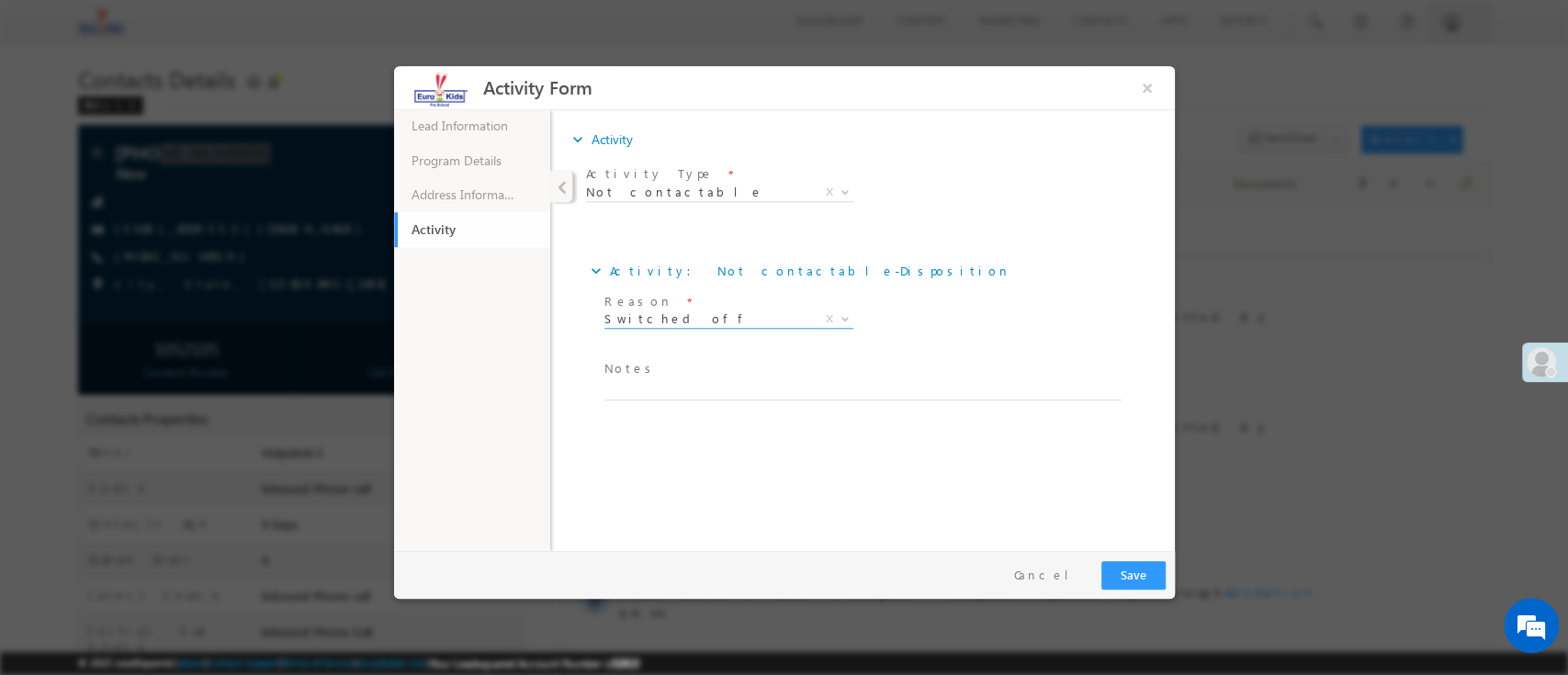
click at [1007, 508] on div "Lead Information 43% Completed Program Details Address Information Activity exp…" at bounding box center [783, 330] width 780 height 441
click at [1147, 582] on button "Save" at bounding box center [1132, 574] width 64 height 29
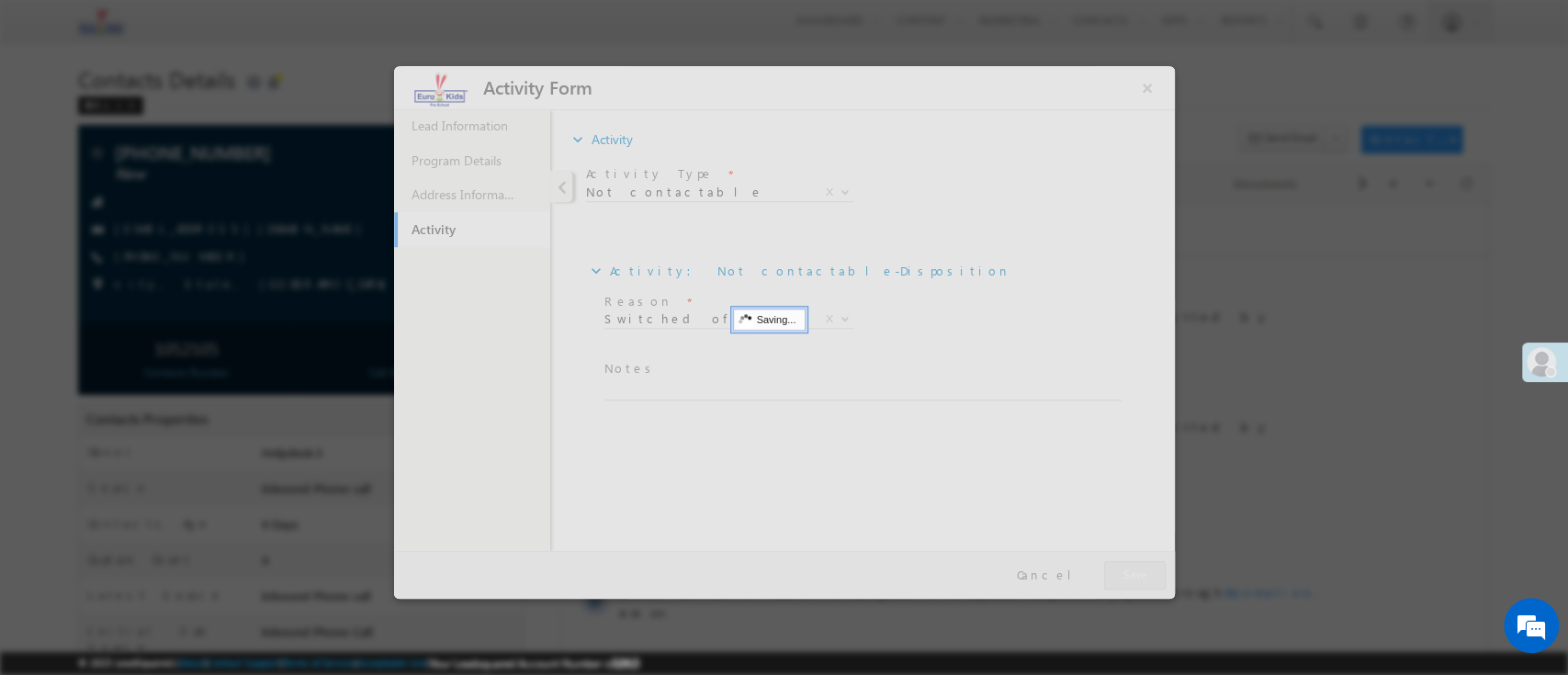
click at [1230, 589] on div at bounding box center [784, 337] width 1568 height 675
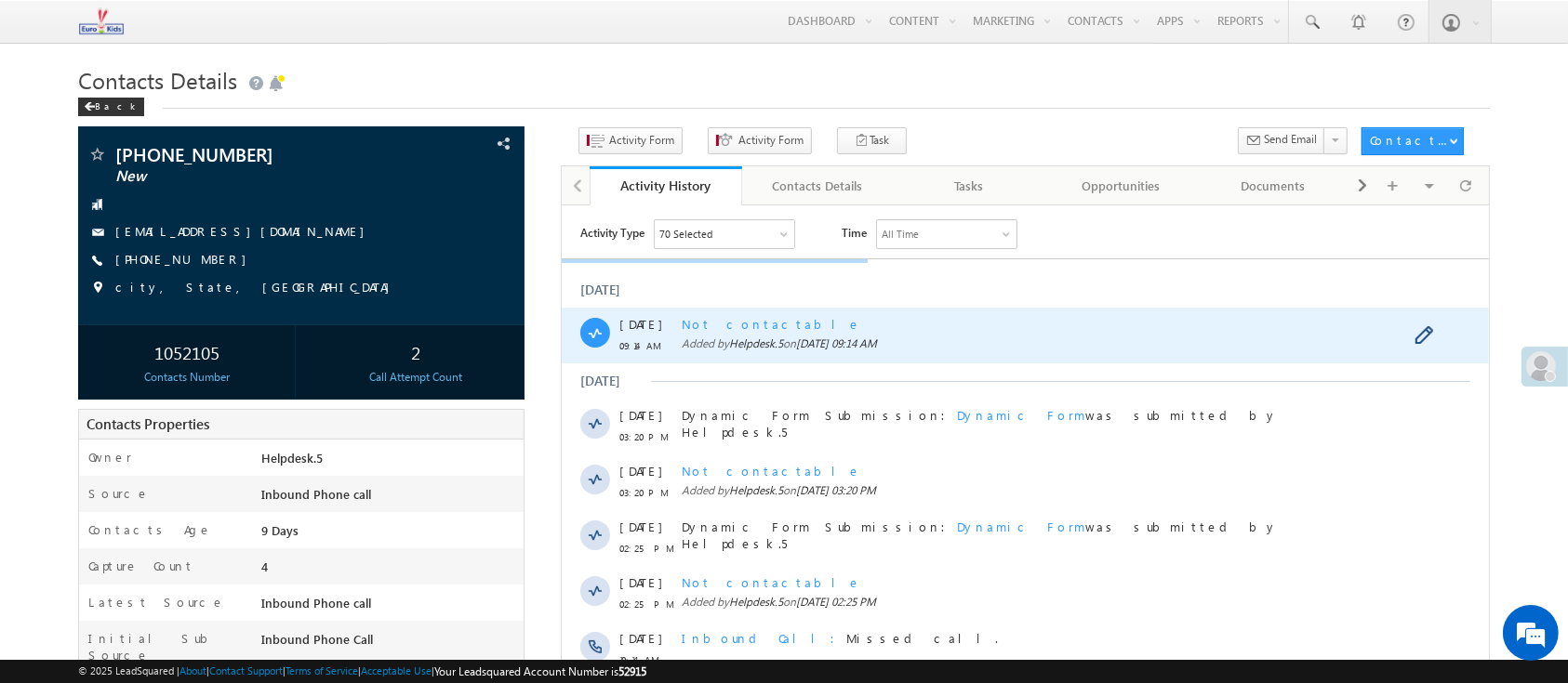
click at [1270, 334] on span "Added by Helpdesk.5 on [DATE] 09:14 AM" at bounding box center [1021, 343] width 681 height 17
